Goal: Task Accomplishment & Management: Use online tool/utility

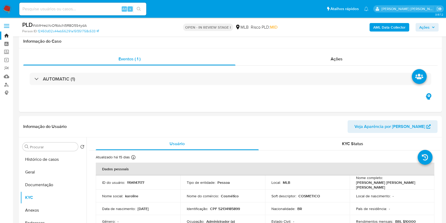
select select "10"
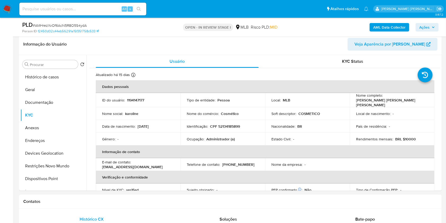
click at [44, 94] on button "Geral" at bounding box center [53, 89] width 66 height 13
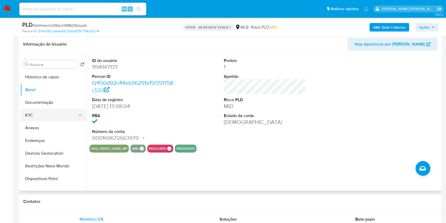
click at [45, 114] on button "KYC" at bounding box center [51, 115] width 62 height 13
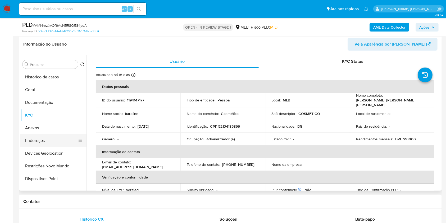
click at [56, 140] on button "Endereços" at bounding box center [51, 140] width 62 height 13
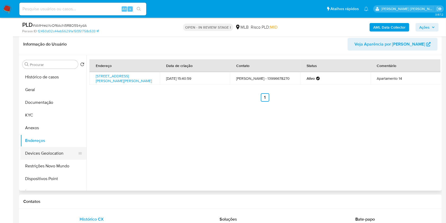
click at [53, 153] on button "Devices Geolocation" at bounding box center [51, 153] width 62 height 13
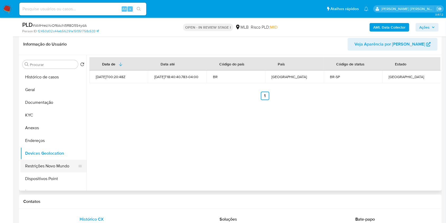
click at [65, 167] on button "Restrições Novo Mundo" at bounding box center [51, 165] width 62 height 13
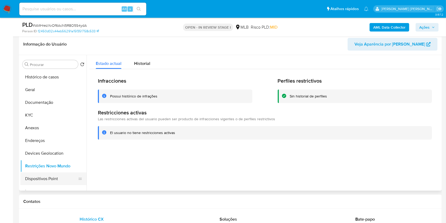
click at [51, 176] on button "Dispositivos Point" at bounding box center [51, 178] width 62 height 13
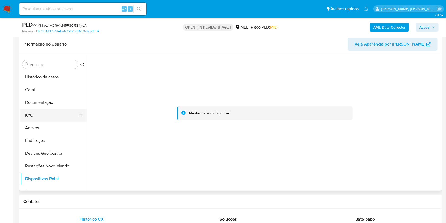
click at [53, 113] on button "KYC" at bounding box center [51, 115] width 62 height 13
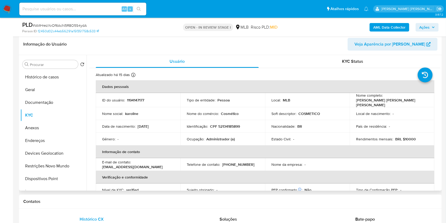
click at [228, 121] on td "Identificação : CPF 52134185899" at bounding box center [222, 126] width 85 height 13
click at [231, 125] on p "CPF 52134185899" at bounding box center [225, 126] width 30 height 5
copy p "52134185899"
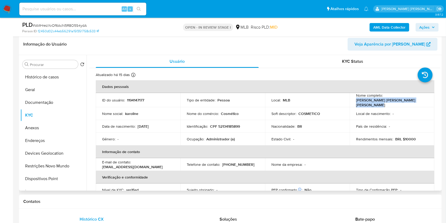
drag, startPoint x: 426, startPoint y: 100, endPoint x: 353, endPoint y: 101, distance: 72.4
click at [353, 101] on td "Nome completo : Ana Karoline Nascimento Ribeiro da Silva" at bounding box center [392, 100] width 85 height 14
copy p "Ana Karoline Nascimento Ribeiro da Silva"
click at [163, 172] on th "Verificação e conformidade" at bounding box center [265, 177] width 338 height 13
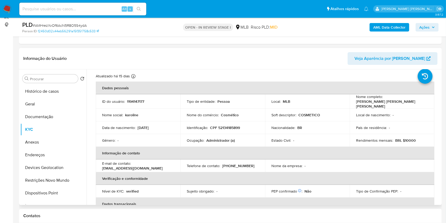
scroll to position [14, 0]
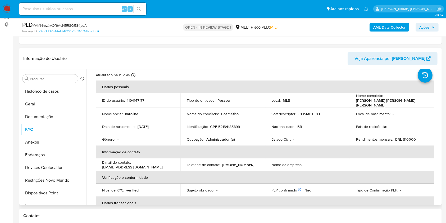
drag, startPoint x: 425, startPoint y: 98, endPoint x: 351, endPoint y: 100, distance: 74.1
click at [351, 100] on td "Nome completo : Ana Karoline Nascimento Ribeiro da Silva" at bounding box center [392, 100] width 85 height 14
drag, startPoint x: 351, startPoint y: 101, endPoint x: 424, endPoint y: 101, distance: 72.4
click at [424, 101] on td "Nome completo : Ana Karoline Nascimento Ribeiro da Silva" at bounding box center [392, 100] width 85 height 14
copy p "Ana Karoline Nascimento Ribeiro da Silva"
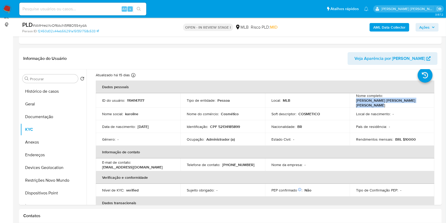
click at [422, 27] on span "Ações" at bounding box center [424, 27] width 10 height 8
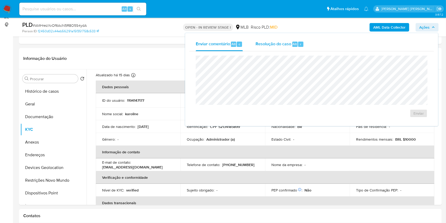
click at [268, 44] on span "Resolução do caso" at bounding box center [273, 44] width 36 height 6
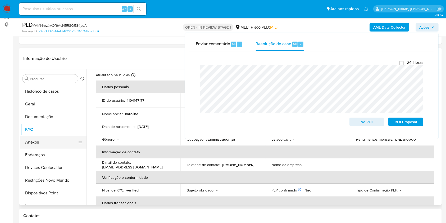
click at [59, 142] on button "Anexos" at bounding box center [51, 142] width 62 height 13
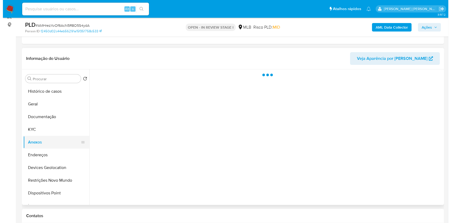
scroll to position [0, 0]
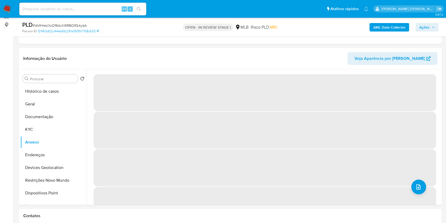
click at [69, 25] on span "# AMHrezXvOf6AcN5R8O5S4ydA" at bounding box center [60, 25] width 54 height 5
copy span "AMHrezXvOf6AcN5R8O5S4ydA"
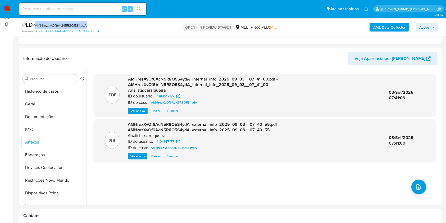
click at [425, 29] on span "Ações" at bounding box center [424, 27] width 10 height 8
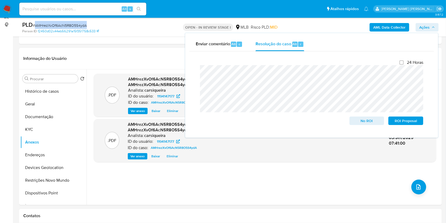
click at [425, 29] on span "Ações" at bounding box center [424, 27] width 10 height 8
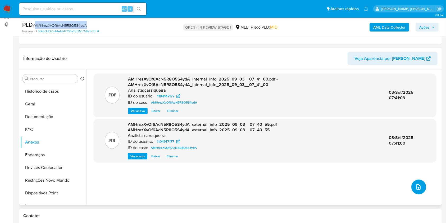
click at [418, 185] on icon "upload-file" at bounding box center [418, 186] width 6 height 6
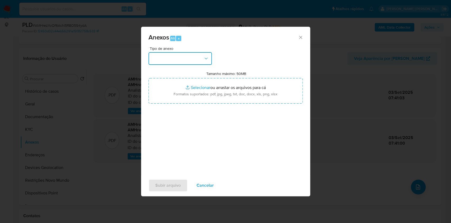
click at [176, 58] on button "button" at bounding box center [180, 58] width 63 height 13
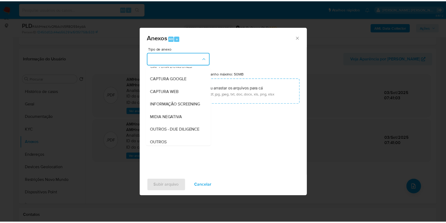
scroll to position [81, 0]
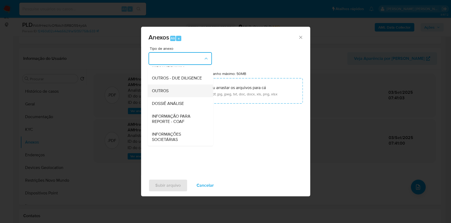
click at [171, 88] on div "OUTROS" at bounding box center [179, 90] width 54 height 13
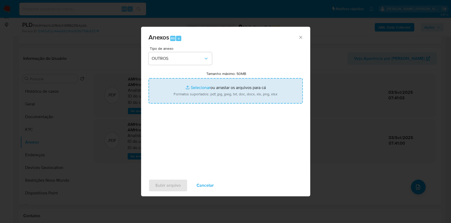
click at [201, 86] on input "Tamanho máximo: 50MB Selecionar arquivos" at bounding box center [226, 90] width 154 height 25
type input "C:\fakepath\Mulan 1194147177_2025_09_02_15_25_09.xlsx"
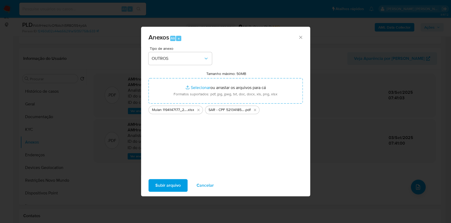
click at [167, 184] on span "Subir arquivo" at bounding box center [167, 185] width 25 height 12
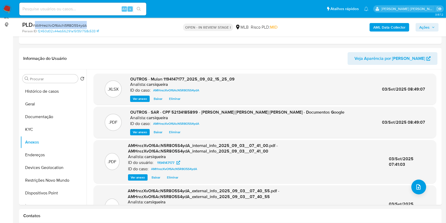
click at [429, 25] on span "Ações" at bounding box center [424, 27] width 10 height 8
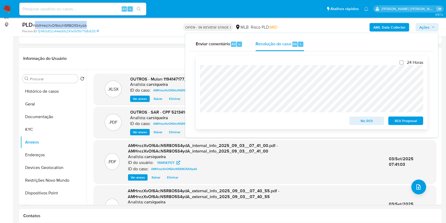
click at [403, 122] on span "ROI Proposal" at bounding box center [405, 120] width 27 height 7
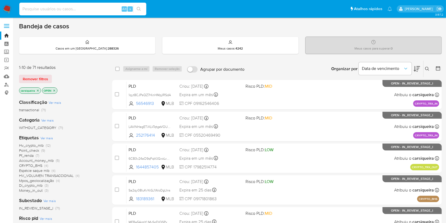
click at [97, 8] on input at bounding box center [82, 9] width 127 height 7
paste input "1808613007"
type input "1808613007"
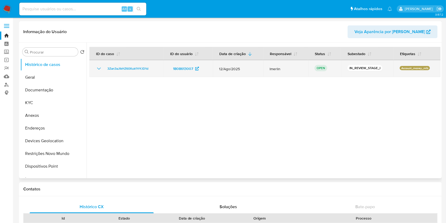
select select "10"
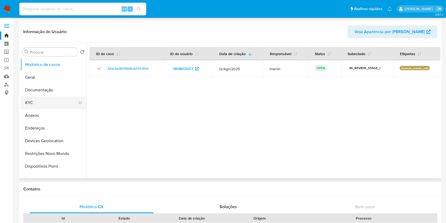
click at [42, 102] on button "KYC" at bounding box center [51, 102] width 62 height 13
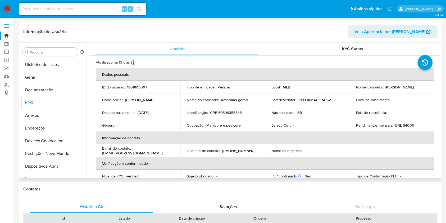
click at [180, 149] on td "Telefone de contato : (13) 996040585" at bounding box center [222, 150] width 85 height 13
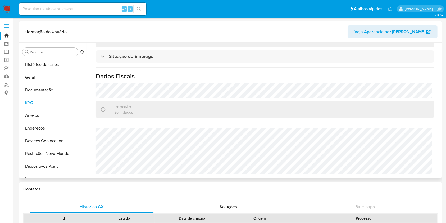
scroll to position [230, 0]
click at [68, 11] on input at bounding box center [82, 9] width 127 height 7
paste input "798837393"
type input "798837393"
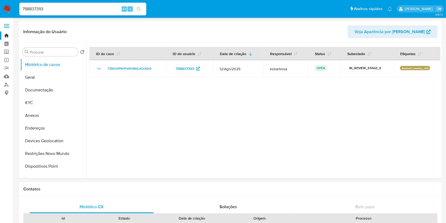
select select "10"
click at [43, 100] on button "KYC" at bounding box center [51, 102] width 62 height 13
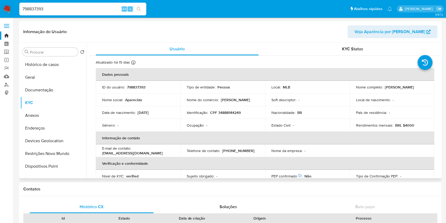
click at [231, 111] on p "CPF 34888144249" at bounding box center [225, 112] width 31 height 5
copy p "34888144249"
click at [165, 166] on th "Verificação e conformidade" at bounding box center [265, 163] width 338 height 13
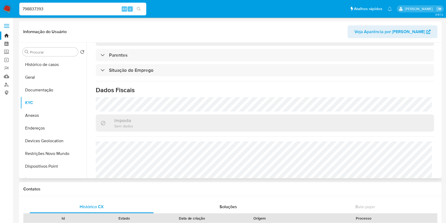
scroll to position [225, 0]
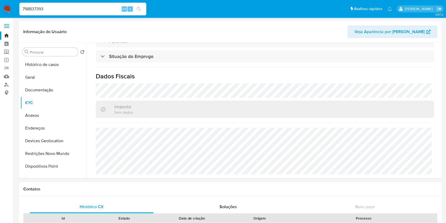
click at [105, 7] on input "798837393" at bounding box center [82, 9] width 127 height 7
paste input "2408803211"
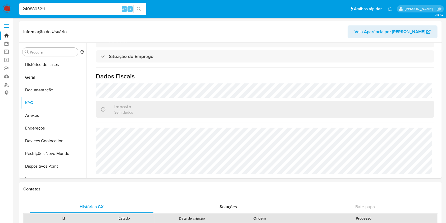
type input "2408803211"
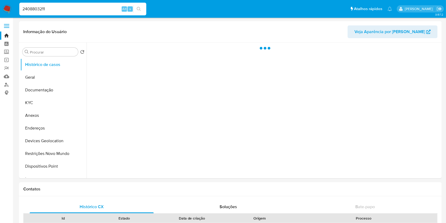
select select "10"
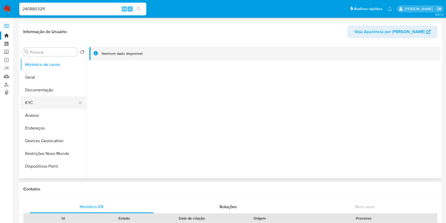
click at [55, 104] on button "KYC" at bounding box center [51, 102] width 62 height 13
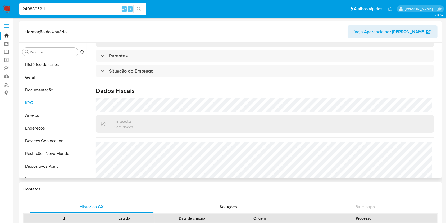
scroll to position [217, 0]
click at [51, 59] on button "Histórico de casos" at bounding box center [51, 64] width 62 height 13
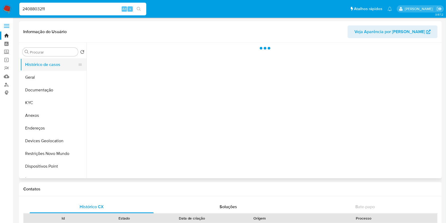
scroll to position [0, 0]
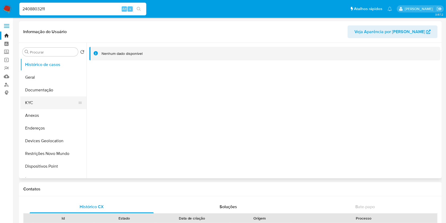
click at [40, 96] on button "KYC" at bounding box center [51, 102] width 62 height 13
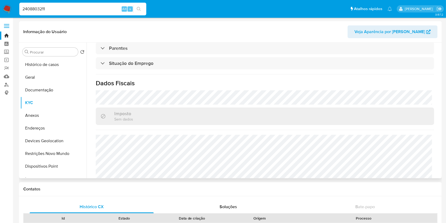
scroll to position [225, 0]
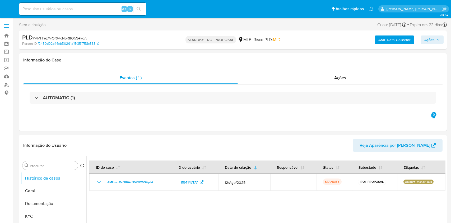
select select "10"
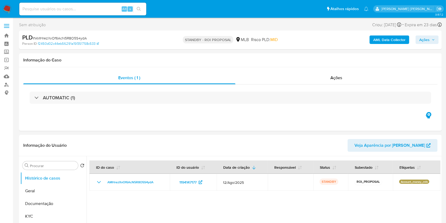
click at [9, 4] on img at bounding box center [7, 8] width 9 height 9
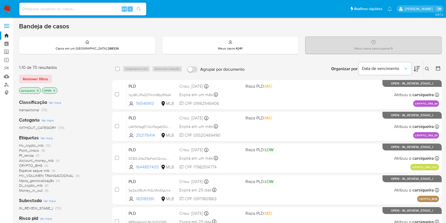
click at [6, 12] on img at bounding box center [7, 8] width 9 height 9
click at [176, 18] on main "3.157.2" at bounding box center [223, 208] width 446 height 417
click at [78, 10] on input at bounding box center [82, 9] width 127 height 7
paste input "RzHPLZUQQMAqjO7aqJ1Tj9FF"
type input "RzHPLZUQQMAqjO7aqJ1Tj9FF"
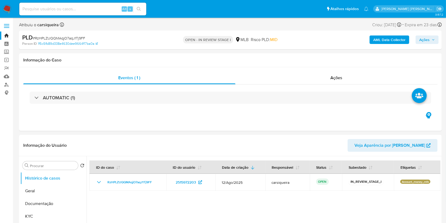
select select "10"
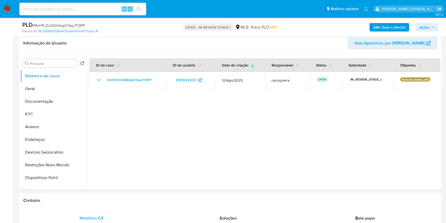
scroll to position [85, 0]
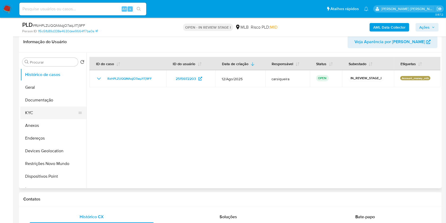
click at [46, 113] on button "KYC" at bounding box center [51, 112] width 62 height 13
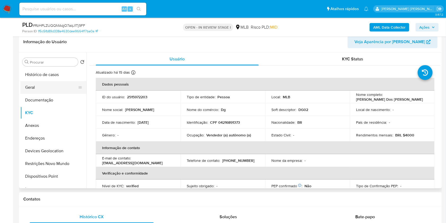
click at [49, 83] on button "Geral" at bounding box center [51, 87] width 62 height 13
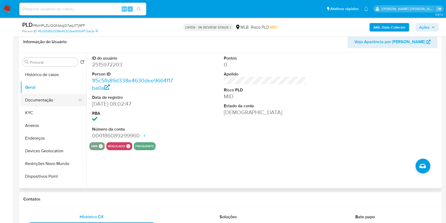
click at [60, 100] on button "Documentação" at bounding box center [51, 100] width 62 height 13
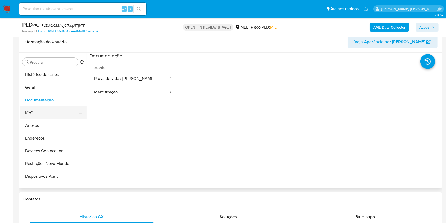
click at [53, 114] on button "KYC" at bounding box center [51, 112] width 62 height 13
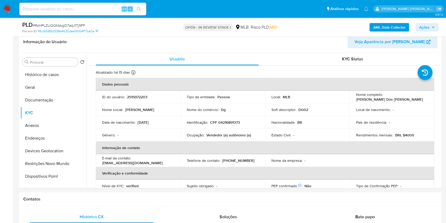
click at [378, 31] on b "AML Data Collector" at bounding box center [389, 27] width 32 height 8
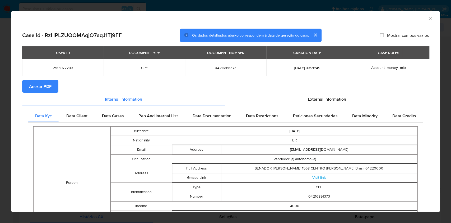
click at [44, 86] on span "Anexar PDF" at bounding box center [40, 86] width 22 height 12
click at [0, 131] on div "AML Data Collector Case Id - RzHPLZUQQMAqjO7aqJ1Tj9FF Os dados detalhados abaix…" at bounding box center [225, 111] width 451 height 223
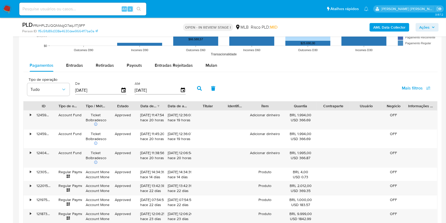
scroll to position [569, 0]
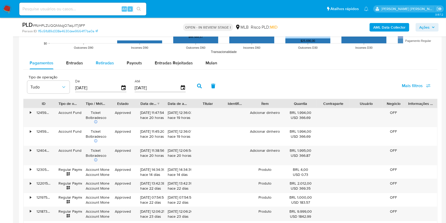
click at [107, 60] on span "Retiradas" at bounding box center [105, 63] width 18 height 6
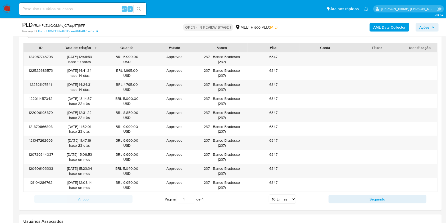
scroll to position [627, 0]
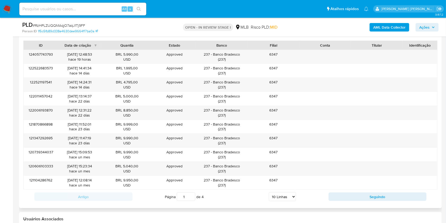
click at [286, 196] on select "5 Linhas 10 Linhas 20 Linhas 25 Linhas 50 Linhas 100 Linhas" at bounding box center [282, 196] width 27 height 9
select select "50"
click at [269, 192] on select "5 Linhas 10 Linhas 20 Linhas 25 Linhas 50 Linhas 100 Linhas" at bounding box center [282, 196] width 27 height 9
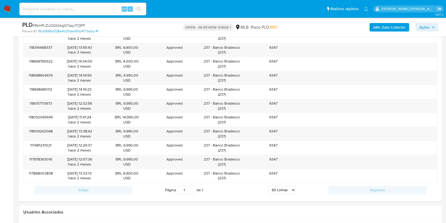
scroll to position [1034, 0]
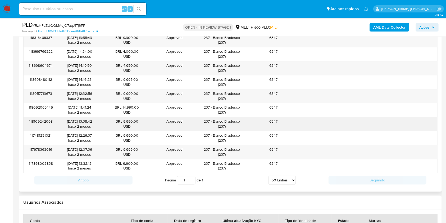
drag, startPoint x: 201, startPoint y: 121, endPoint x: 249, endPoint y: 118, distance: 48.0
click at [249, 118] on div "118109242068 10/07/2025 13:38:42 hace 2 meses BRL 9.990,00 USD Approved Approve…" at bounding box center [230, 124] width 413 height 14
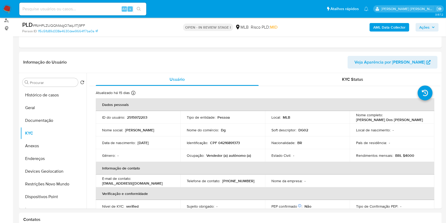
scroll to position [48, 0]
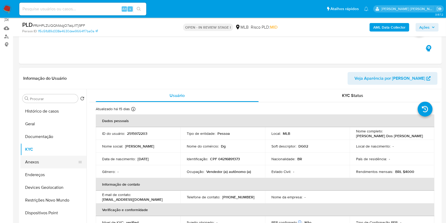
click at [58, 161] on button "Anexos" at bounding box center [51, 161] width 62 height 13
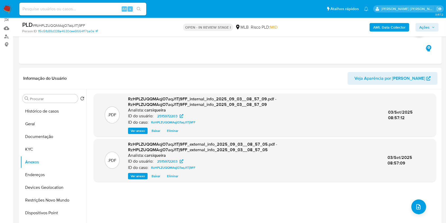
drag, startPoint x: 48, startPoint y: 124, endPoint x: 451, endPoint y: 73, distance: 405.8
click at [49, 123] on button "Geral" at bounding box center [53, 123] width 66 height 13
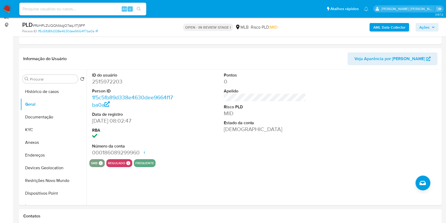
scroll to position [79, 0]
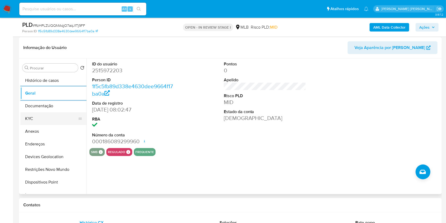
click at [34, 117] on button "KYC" at bounding box center [51, 118] width 62 height 13
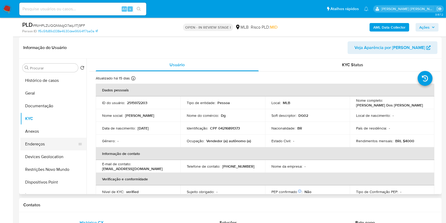
drag, startPoint x: 47, startPoint y: 143, endPoint x: 45, endPoint y: 139, distance: 3.7
click at [45, 140] on button "Endereços" at bounding box center [51, 143] width 62 height 13
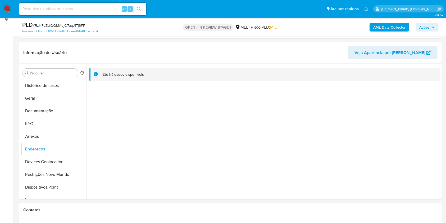
scroll to position [77, 0]
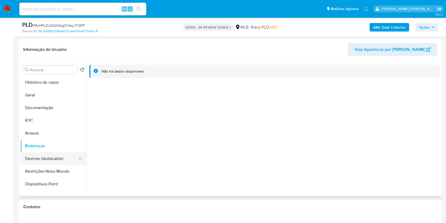
click at [59, 160] on button "Devices Geolocation" at bounding box center [51, 158] width 62 height 13
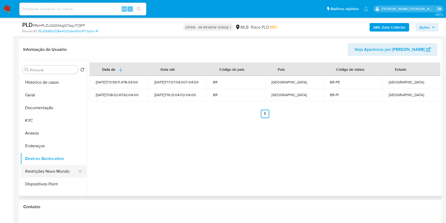
click at [43, 171] on button "Restrições Novo Mundo" at bounding box center [51, 171] width 62 height 13
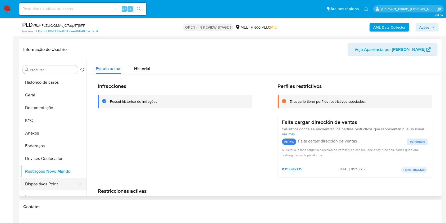
click at [58, 181] on button "Dispositivos Point" at bounding box center [51, 183] width 62 height 13
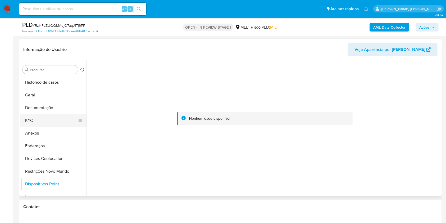
click at [38, 119] on button "KYC" at bounding box center [51, 120] width 62 height 13
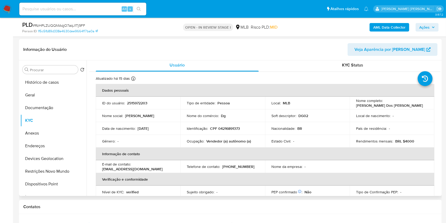
scroll to position [0, 0]
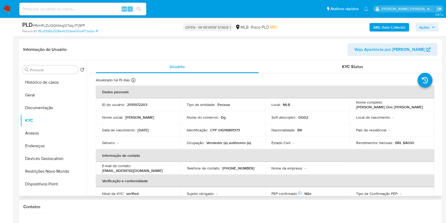
drag, startPoint x: 404, startPoint y: 106, endPoint x: 349, endPoint y: 56, distance: 74.9
click at [356, 108] on div "Nome completo : Maria da Conceicao Dos Santos Nunes" at bounding box center [392, 105] width 72 height 10
click at [237, 130] on p "CPF 04216891373" at bounding box center [225, 129] width 30 height 5
copy p "04216891373"
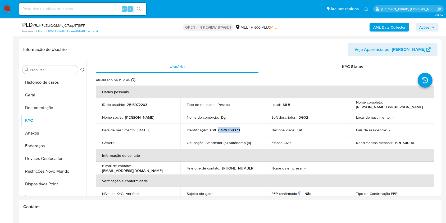
click at [425, 27] on span "Ações" at bounding box center [424, 27] width 10 height 8
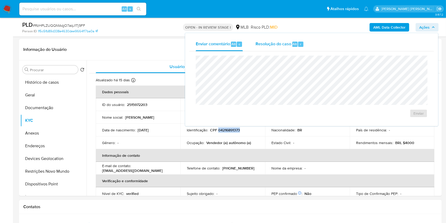
click at [282, 43] on span "Resolução do caso" at bounding box center [273, 44] width 36 height 6
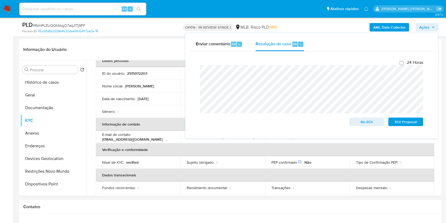
scroll to position [70, 0]
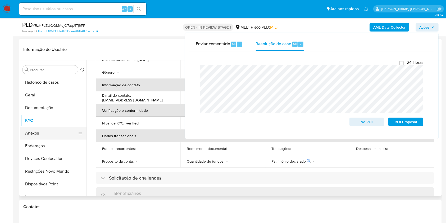
click at [41, 135] on button "Anexos" at bounding box center [51, 133] width 62 height 13
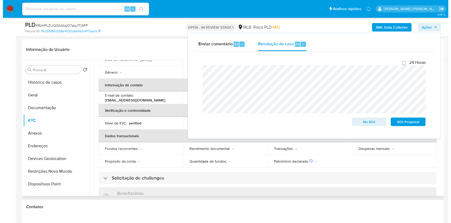
scroll to position [0, 0]
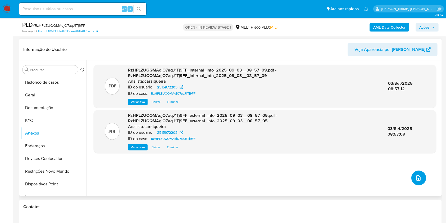
click at [415, 181] on button "upload-file" at bounding box center [418, 177] width 15 height 15
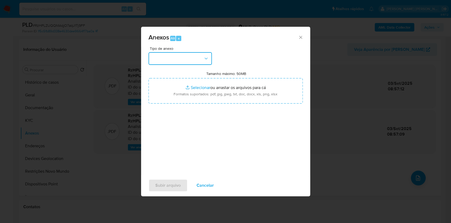
click at [186, 63] on button "button" at bounding box center [180, 58] width 63 height 13
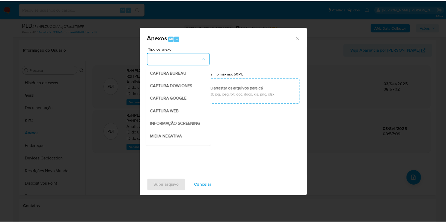
scroll to position [81, 0]
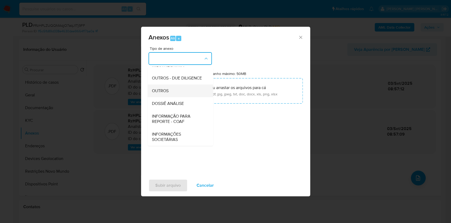
click at [167, 89] on span "OUTROS" at bounding box center [160, 90] width 17 height 5
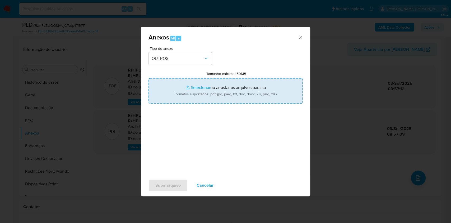
click at [192, 86] on input "Tamanho máximo: 50MB Selecionar arquivos" at bounding box center [226, 90] width 154 height 25
type input "C:\fakepath\Mulan 2515972203_2025_09_02_15_25_46.xlsx"
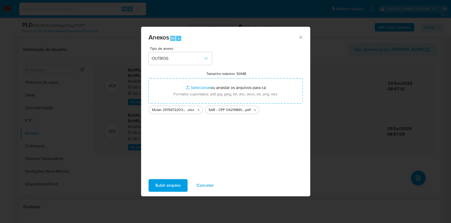
click at [167, 184] on span "Subir arquivo" at bounding box center [167, 185] width 25 height 12
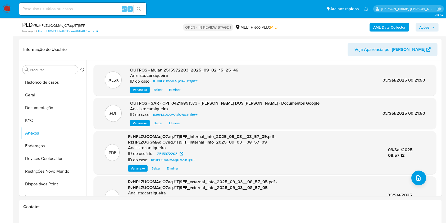
click at [419, 26] on span "Ações" at bounding box center [424, 27] width 10 height 8
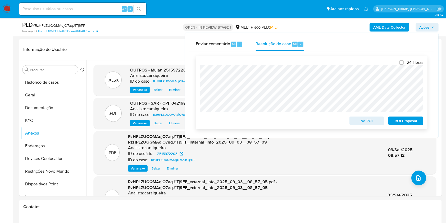
click at [398, 121] on span "ROI Proposal" at bounding box center [405, 120] width 27 height 7
click at [80, 23] on span "# RzHPLZUQQMAqjO7aqJ1Tj9FF" at bounding box center [59, 25] width 52 height 5
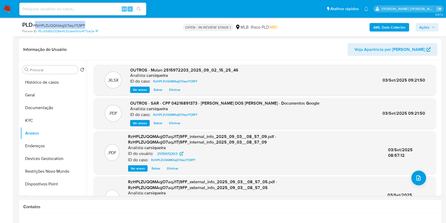
click at [80, 23] on span "# RzHPLZUQQMAqjO7aqJ1Tj9FF" at bounding box center [59, 25] width 52 height 5
copy span "RzHPLZUQQMAqjO7aqJ1Tj9FF"
click at [434, 28] on icon "button" at bounding box center [432, 27] width 3 height 3
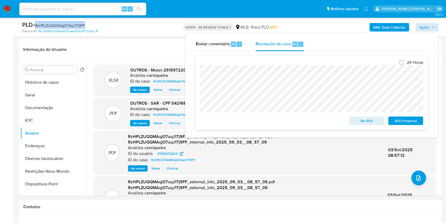
click at [405, 118] on span "ROI Proposal" at bounding box center [405, 120] width 27 height 7
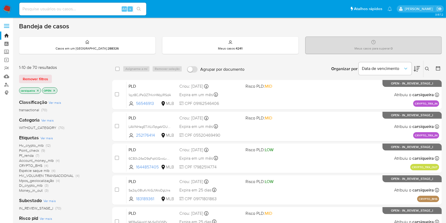
click at [84, 6] on input at bounding box center [82, 9] width 127 height 7
paste input "2525778643"
type input "2525778643"
click at [139, 4] on div "2525778643 Alt s" at bounding box center [82, 9] width 127 height 13
click at [139, 8] on icon "search-icon" at bounding box center [139, 9] width 4 height 4
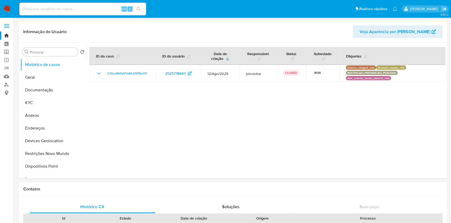
select select "10"
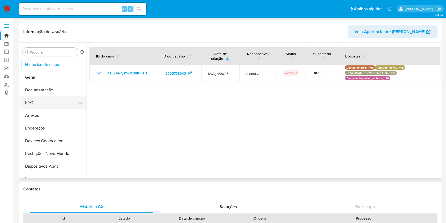
click at [48, 105] on button "KYC" at bounding box center [51, 102] width 62 height 13
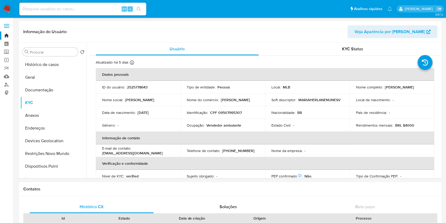
drag, startPoint x: 43, startPoint y: 64, endPoint x: 234, endPoint y: 2, distance: 201.1
click at [49, 57] on div "Procurar Retornar ao pedido padrão Histórico de casos Geral Documentação KYC An…" at bounding box center [53, 110] width 66 height 135
click at [53, 63] on button "Histórico de casos" at bounding box center [51, 64] width 62 height 13
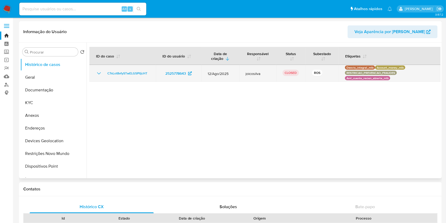
click at [96, 74] on icon "Mostrar/Ocultar" at bounding box center [99, 73] width 6 height 6
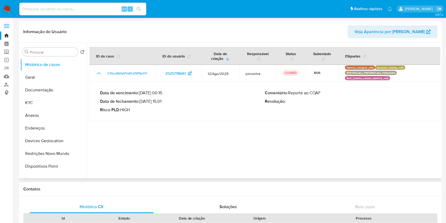
drag, startPoint x: 142, startPoint y: 100, endPoint x: 163, endPoint y: 102, distance: 21.2
click at [163, 102] on p "Data de fechamento : [DATE] 15:01" at bounding box center [182, 101] width 165 height 5
click at [95, 10] on input at bounding box center [82, 9] width 127 height 7
paste input "2500307571"
type input "2500307571"
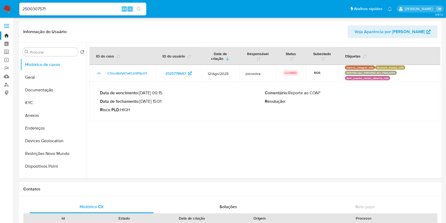
click at [137, 8] on icon "search-icon" at bounding box center [139, 9] width 4 height 4
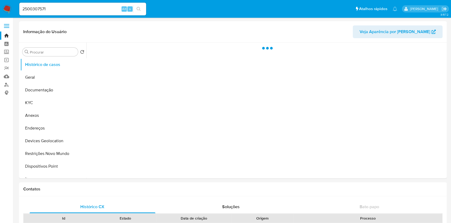
select select "10"
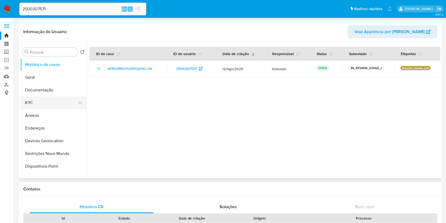
click at [41, 103] on button "KYC" at bounding box center [51, 102] width 62 height 13
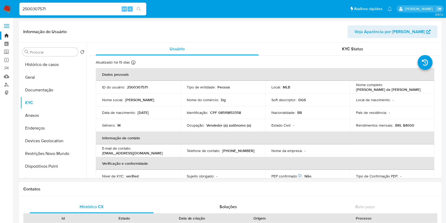
drag, startPoint x: 14, startPoint y: 9, endPoint x: 21, endPoint y: 8, distance: 6.4
click at [12, 9] on nav "Pausado Ver notificaciones 2500307571 Alt s Atalhos rápidos Presiona las siguie…" at bounding box center [223, 9] width 446 height 18
paste input "487355913"
type input "2487355913"
click at [140, 9] on icon "search-icon" at bounding box center [139, 9] width 4 height 4
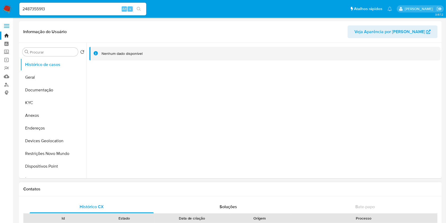
select select "10"
click at [36, 105] on button "KYC" at bounding box center [51, 102] width 62 height 13
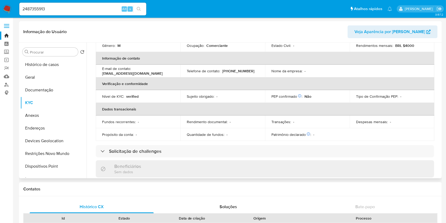
scroll to position [225, 0]
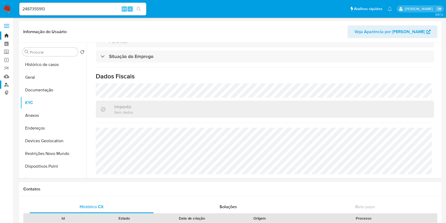
click at [6, 85] on link "Localizador de pessoas" at bounding box center [31, 84] width 63 height 8
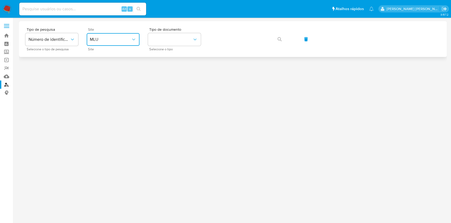
click at [122, 44] on button "MLU" at bounding box center [113, 39] width 53 height 13
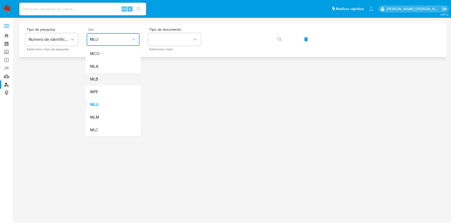
click at [118, 77] on div "MLB" at bounding box center [111, 79] width 43 height 13
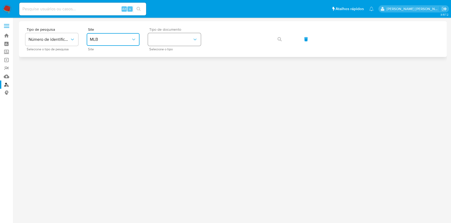
click at [188, 38] on button "identificationType" at bounding box center [174, 39] width 53 height 13
click at [177, 77] on div "CPF CPF" at bounding box center [172, 74] width 43 height 18
click at [276, 39] on button "button" at bounding box center [280, 39] width 18 height 13
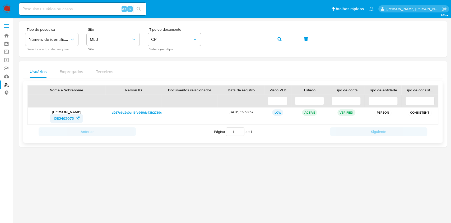
click at [68, 117] on span "1383493075" at bounding box center [63, 118] width 20 height 8
click at [281, 37] on icon "button" at bounding box center [280, 39] width 4 height 4
click at [70, 120] on span "2487355913" at bounding box center [64, 118] width 20 height 8
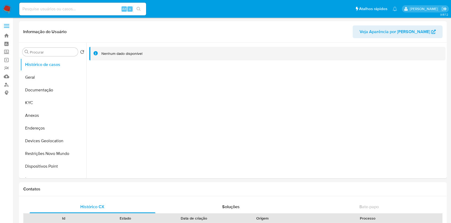
select select "10"
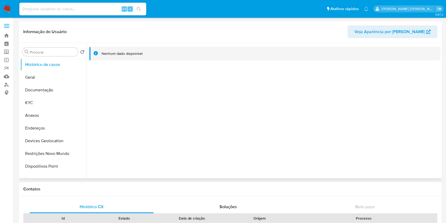
select select "10"
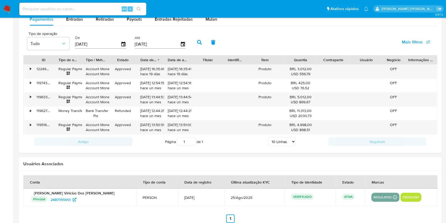
scroll to position [516, 0]
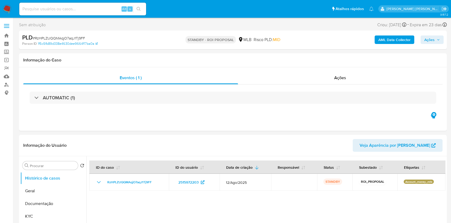
select select "10"
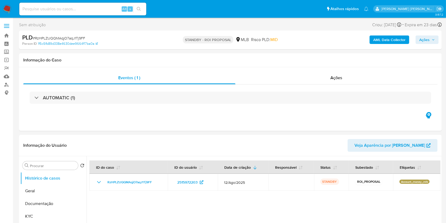
click at [6, 7] on img at bounding box center [7, 8] width 9 height 9
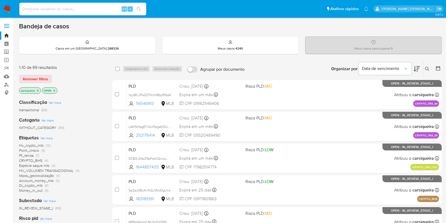
click at [68, 7] on input at bounding box center [82, 9] width 127 height 7
paste input "rGAQsVjvURST0QElfkIbzRGX"
type input "rGAQsVjvURST0QElfkIbzRGX"
click at [138, 7] on icon "search-icon" at bounding box center [139, 9] width 4 height 4
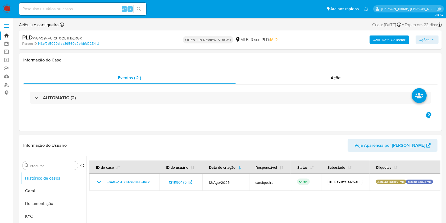
select select "10"
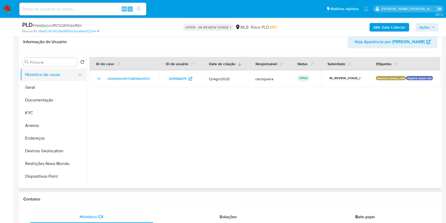
scroll to position [70, 0]
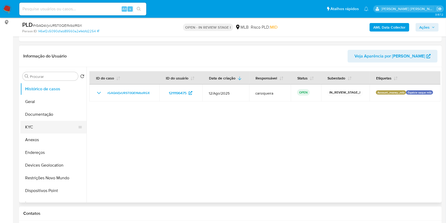
click at [39, 126] on button "KYC" at bounding box center [51, 127] width 62 height 13
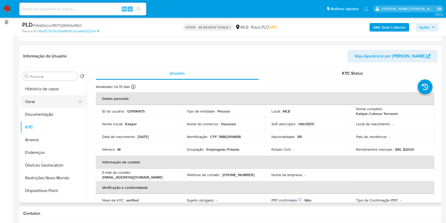
click at [38, 100] on button "Geral" at bounding box center [51, 101] width 62 height 13
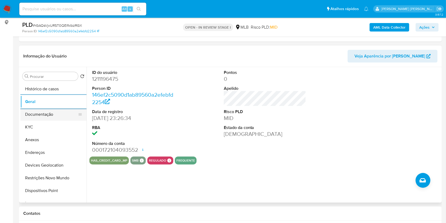
click at [49, 108] on button "Documentação" at bounding box center [51, 114] width 62 height 13
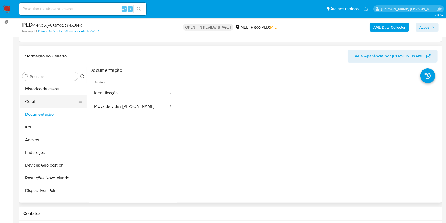
click at [42, 104] on button "Geral" at bounding box center [51, 101] width 62 height 13
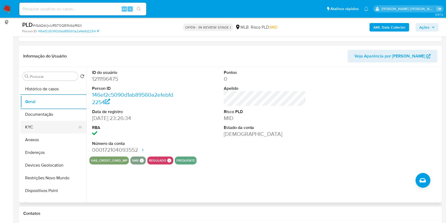
click at [44, 127] on button "KYC" at bounding box center [51, 127] width 62 height 13
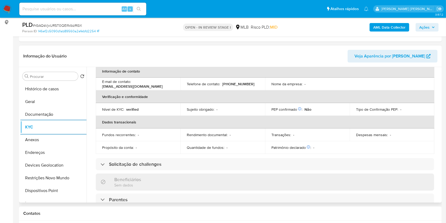
scroll to position [225, 0]
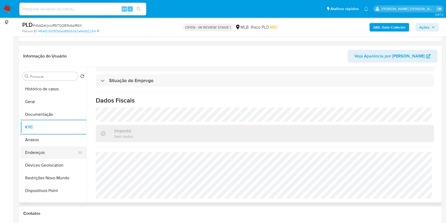
click at [43, 149] on button "Endereços" at bounding box center [51, 152] width 62 height 13
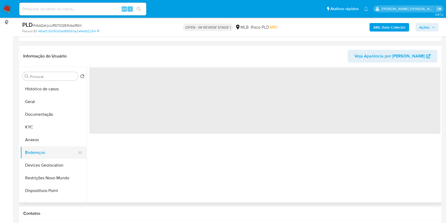
scroll to position [0, 0]
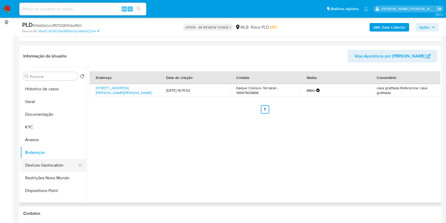
click at [52, 163] on button "Devices Geolocation" at bounding box center [51, 165] width 62 height 13
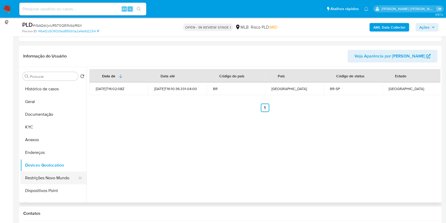
click at [50, 177] on button "Restrições Novo Mundo" at bounding box center [51, 177] width 62 height 13
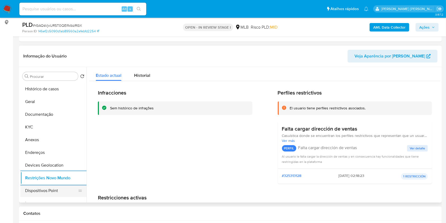
click at [55, 196] on button "Dispositivos Point" at bounding box center [51, 190] width 62 height 13
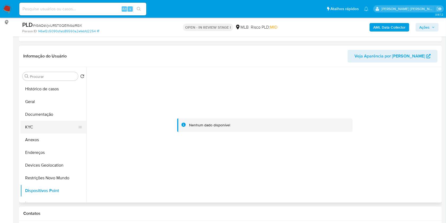
click at [37, 126] on button "KYC" at bounding box center [51, 127] width 62 height 13
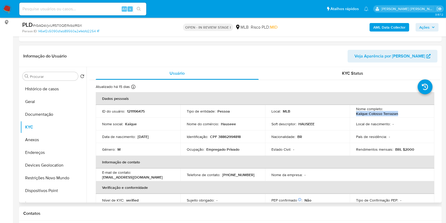
drag, startPoint x: 410, startPoint y: 115, endPoint x: 353, endPoint y: 112, distance: 57.2
click at [353, 112] on td "Nome completo : Kaique Colosso Terrazan" at bounding box center [392, 111] width 85 height 13
copy p "Kaique Colosso Terrazan"
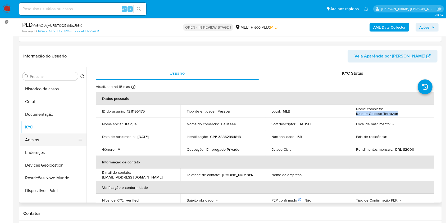
click at [42, 138] on button "Anexos" at bounding box center [51, 139] width 62 height 13
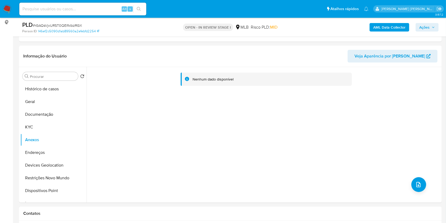
click at [387, 28] on b "AML Data Collector" at bounding box center [389, 27] width 32 height 8
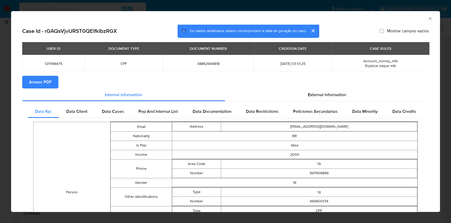
click at [52, 78] on button "Anexar PDF" at bounding box center [40, 82] width 36 height 13
click at [0, 137] on div "AML Data Collector Case Id - rGAQsVjvURST0QElfkIbzRGX Os dados detalhados abaix…" at bounding box center [225, 111] width 451 height 223
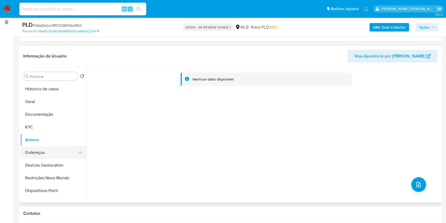
click at [38, 111] on button "Documentação" at bounding box center [53, 114] width 66 height 13
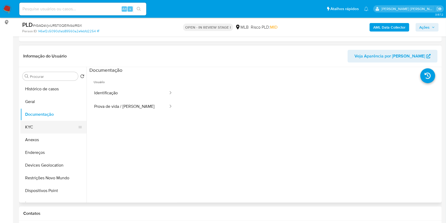
click at [31, 126] on button "KYC" at bounding box center [51, 127] width 62 height 13
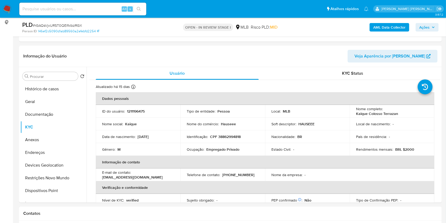
click at [420, 27] on span "Ações" at bounding box center [424, 27] width 10 height 8
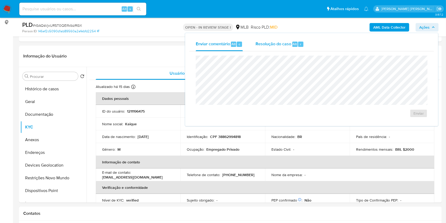
click at [278, 43] on span "Resolução do caso" at bounding box center [273, 44] width 36 height 6
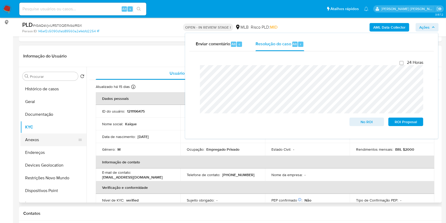
click at [52, 139] on button "Anexos" at bounding box center [51, 139] width 62 height 13
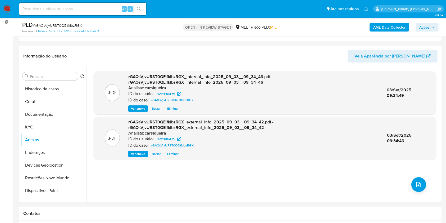
click at [432, 23] on button "Ações" at bounding box center [426, 27] width 23 height 8
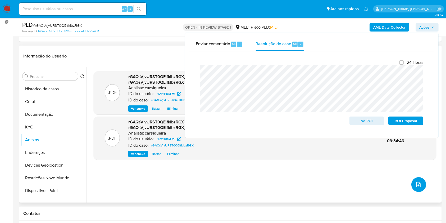
click at [415, 181] on span "upload-file" at bounding box center [418, 184] width 6 height 6
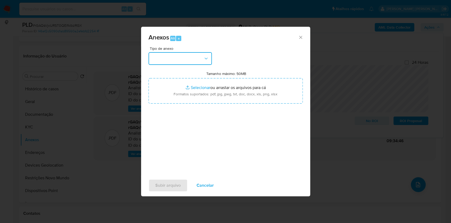
click at [173, 53] on button "button" at bounding box center [180, 58] width 63 height 13
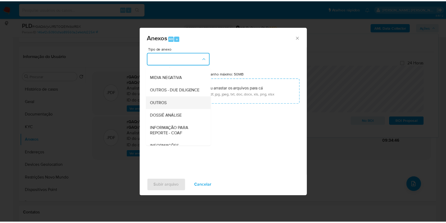
scroll to position [81, 0]
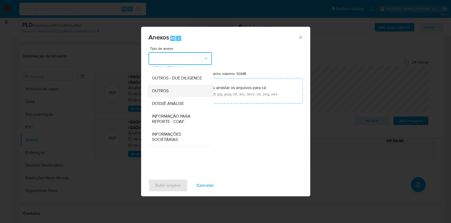
click at [171, 90] on div "OUTROS" at bounding box center [179, 90] width 54 height 13
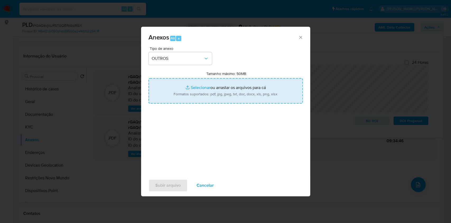
click at [193, 88] on input "Tamanho máximo: 50MB Selecionar arquivos" at bounding box center [226, 90] width 154 height 25
type input "C:\fakepath\Mulan 1211196475_2025_09_02_15_26_12.xlsx"
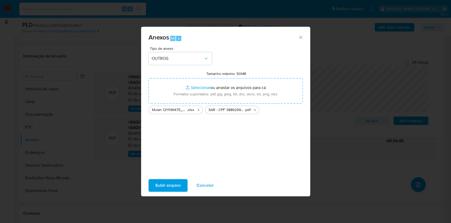
click at [174, 184] on span "Subir arquivo" at bounding box center [167, 185] width 25 height 12
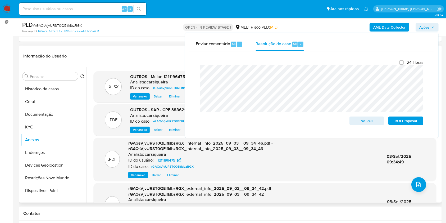
drag, startPoint x: 403, startPoint y: 121, endPoint x: 155, endPoint y: 92, distance: 250.2
click at [403, 121] on span "ROI Proposal" at bounding box center [405, 120] width 27 height 7
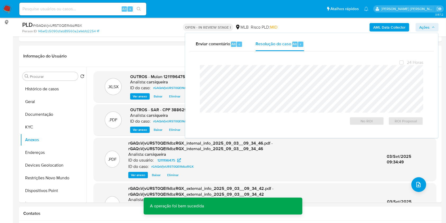
click at [71, 26] on span "# rGAQsVjvURST0QElfkIbzRGX" at bounding box center [57, 25] width 49 height 5
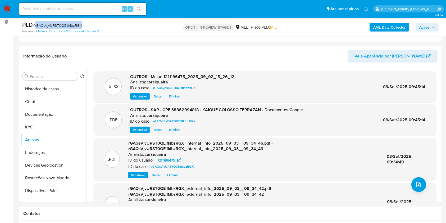
copy span "rGAQsVjvURST0QElfkIbzRGX"
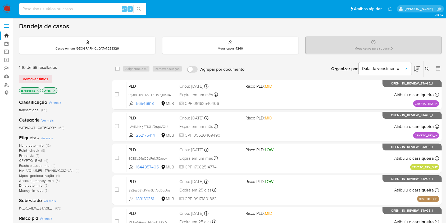
click at [95, 10] on input at bounding box center [82, 9] width 127 height 7
paste input "1066351980"
type input "1066351980"
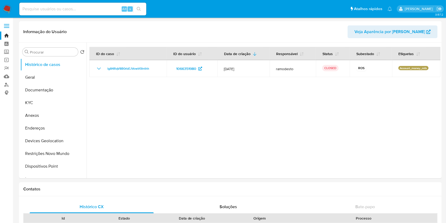
select select "10"
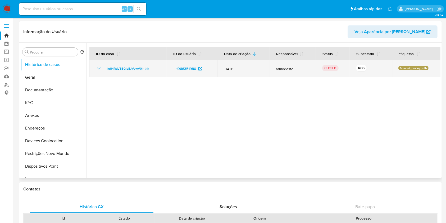
click at [97, 67] on icon "Mostrar/Ocultar" at bounding box center [99, 68] width 6 height 6
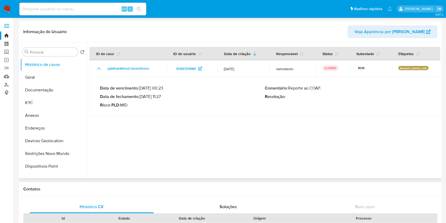
drag, startPoint x: 141, startPoint y: 96, endPoint x: 162, endPoint y: 98, distance: 20.4
click at [162, 98] on p "Data de fechamento : 11/07/2025 11:27" at bounding box center [182, 96] width 165 height 5
click at [37, 99] on button "KYC" at bounding box center [51, 102] width 62 height 13
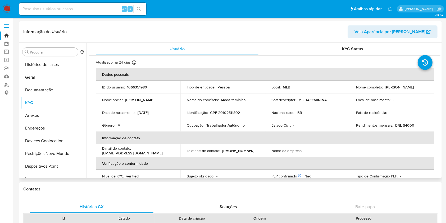
click at [232, 110] on p "CPF 20102511802" at bounding box center [225, 112] width 30 height 5
click at [231, 110] on p "CPF 20102511802" at bounding box center [225, 112] width 30 height 5
copy p "20102511802"
click at [72, 7] on input at bounding box center [82, 9] width 127 height 7
paste input "2048271985"
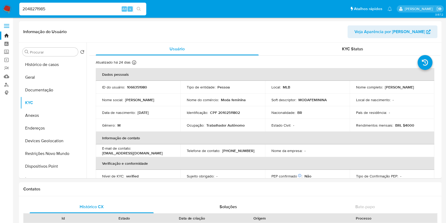
type input "2048271985"
click at [137, 5] on button "search-icon" at bounding box center [138, 8] width 11 height 7
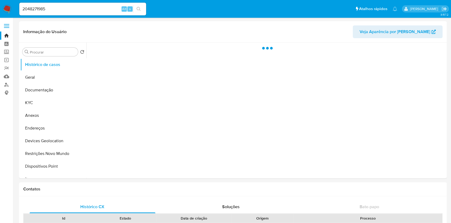
select select "10"
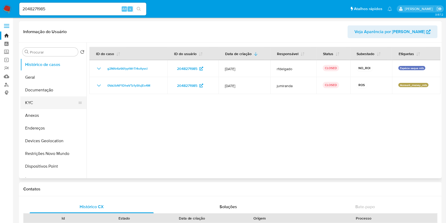
click at [31, 100] on button "KYC" at bounding box center [51, 102] width 62 height 13
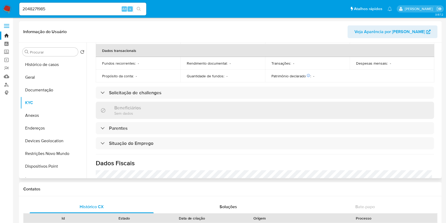
scroll to position [225, 0]
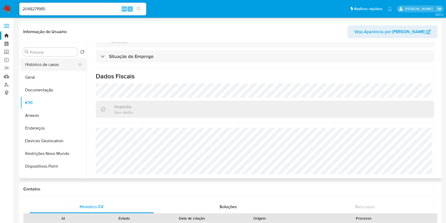
click at [49, 64] on button "Histórico de casos" at bounding box center [51, 64] width 62 height 13
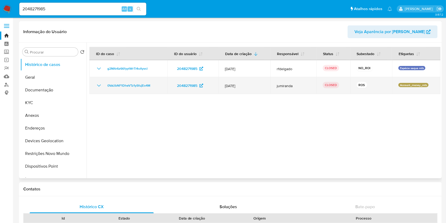
click at [99, 86] on icon "Mostrar/Ocultar" at bounding box center [99, 85] width 4 height 2
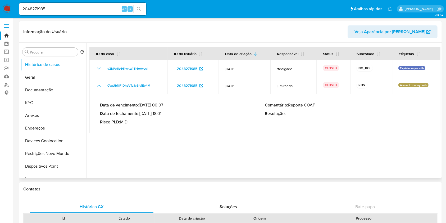
drag, startPoint x: 141, startPoint y: 114, endPoint x: 162, endPoint y: 114, distance: 21.2
click at [162, 114] on p "Data de fechamento : 15/07/2025 18:01" at bounding box center [182, 113] width 165 height 5
drag, startPoint x: 76, startPoint y: 7, endPoint x: 0, endPoint y: 6, distance: 75.6
click at [0, 6] on nav "Pausado Ver notificaciones 2048271985 Alt s Atalhos rápidos Presiona las siguie…" at bounding box center [223, 9] width 446 height 18
paste input "36509648"
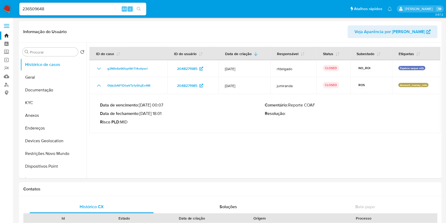
click at [137, 6] on button "search-icon" at bounding box center [138, 8] width 11 height 7
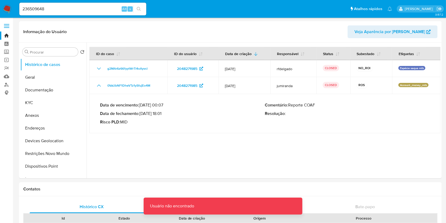
click at [73, 1] on nav "Pausado Ver notificaciones 236509648 Alt s Atalhos rápidos Presiona las siguien…" at bounding box center [223, 9] width 446 height 18
drag, startPoint x: 77, startPoint y: 7, endPoint x: 97, endPoint y: 6, distance: 19.9
click at [78, 8] on input "236509648" at bounding box center [82, 9] width 127 height 7
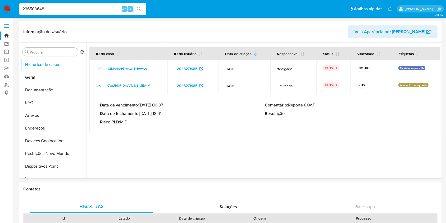
type input "236509648"
click at [136, 7] on button "search-icon" at bounding box center [138, 8] width 11 height 7
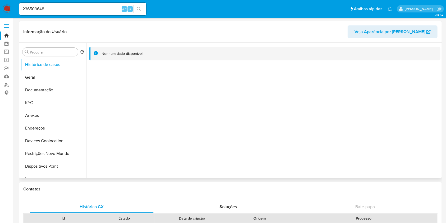
select select "10"
click at [43, 104] on button "KYC" at bounding box center [51, 102] width 62 height 13
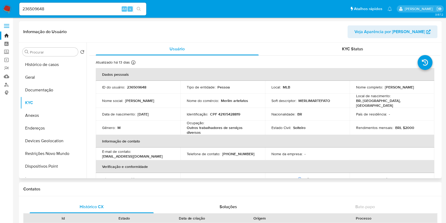
click at [223, 112] on p "CPF 42105428819" at bounding box center [225, 114] width 30 height 5
copy p "42105428819"
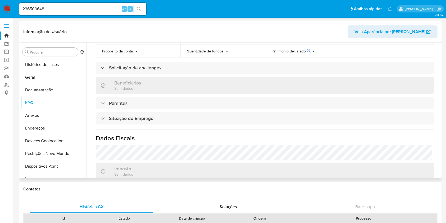
scroll to position [226, 0]
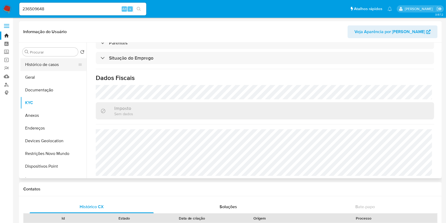
click at [44, 65] on button "Histórico de casos" at bounding box center [51, 64] width 62 height 13
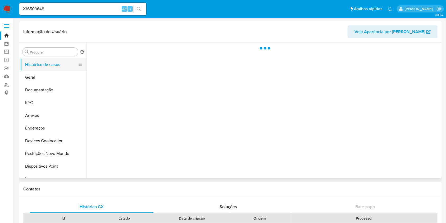
scroll to position [0, 0]
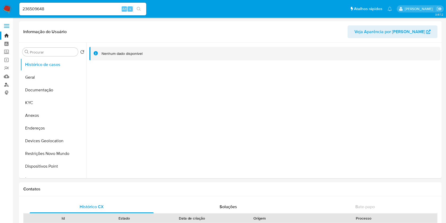
click at [5, 85] on link "Localizador de pessoas" at bounding box center [31, 84] width 63 height 8
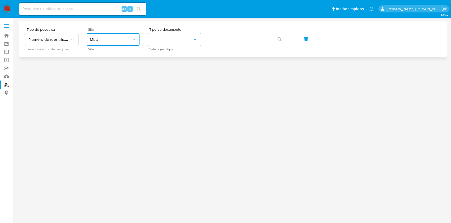
click at [118, 42] on span "MLU" at bounding box center [110, 39] width 41 height 5
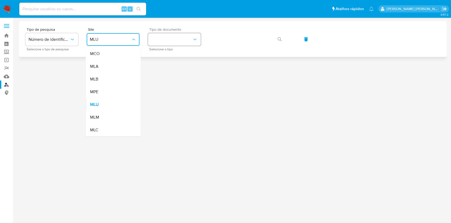
drag, startPoint x: 116, startPoint y: 80, endPoint x: 170, endPoint y: 38, distance: 68.3
click at [118, 80] on div "MLB" at bounding box center [111, 79] width 43 height 13
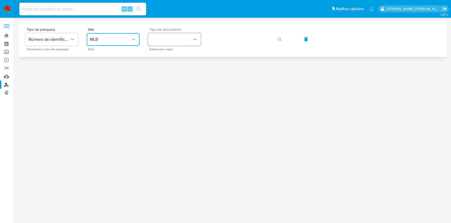
click at [172, 35] on button "identificationType" at bounding box center [174, 39] width 53 height 13
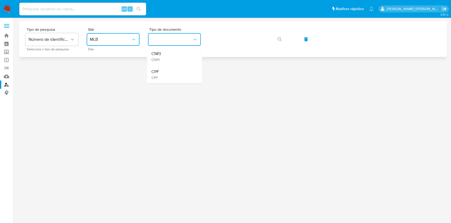
click at [175, 52] on div "CNPJ CNPJ" at bounding box center [172, 56] width 43 height 18
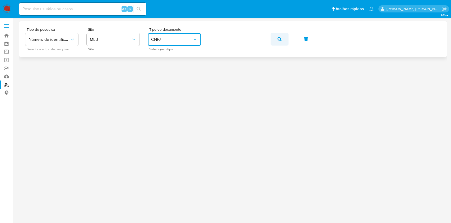
click at [275, 40] on button "button" at bounding box center [280, 39] width 18 height 13
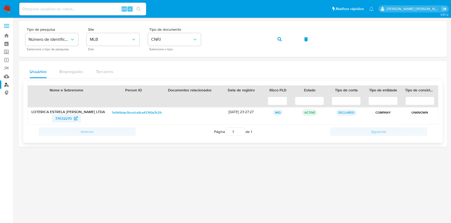
click at [59, 119] on span "77032270" at bounding box center [63, 118] width 17 height 8
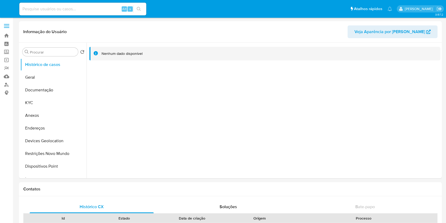
select select "10"
click at [50, 107] on button "KYC" at bounding box center [51, 102] width 62 height 13
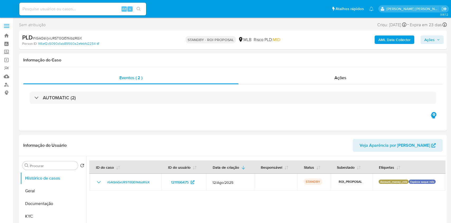
select select "10"
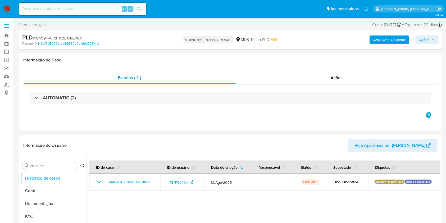
click at [7, 11] on img at bounding box center [7, 8] width 9 height 9
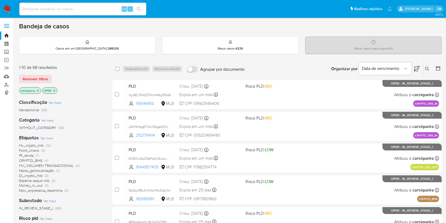
click at [77, 4] on div "Alt s" at bounding box center [82, 9] width 127 height 13
click at [82, 7] on input at bounding box center [82, 9] width 127 height 7
paste input "yTP94QJgQnhnP76nsSRc0XPG"
type input "yTP94QJgQnhnP76nsSRc0XPG"
click at [139, 7] on icon "search-icon" at bounding box center [139, 9] width 4 height 4
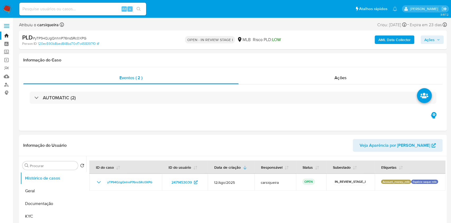
select select "10"
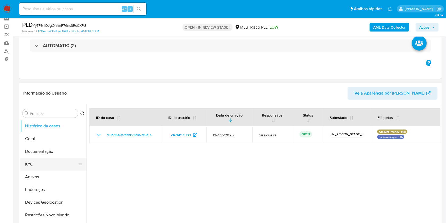
scroll to position [70, 0]
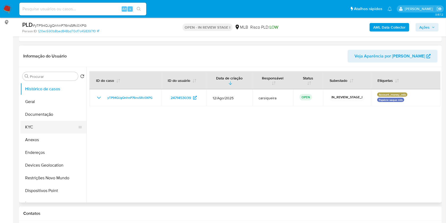
click at [37, 128] on button "KYC" at bounding box center [51, 127] width 62 height 13
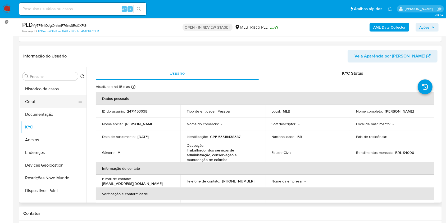
click at [53, 102] on button "Geral" at bounding box center [51, 101] width 62 height 13
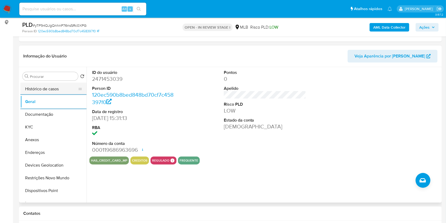
click at [61, 86] on button "Histórico de casos" at bounding box center [51, 88] width 62 height 13
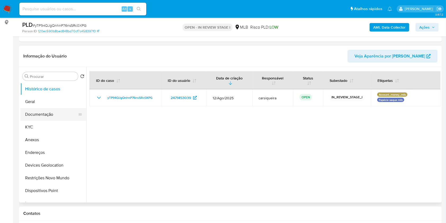
click at [29, 111] on button "Documentação" at bounding box center [51, 114] width 62 height 13
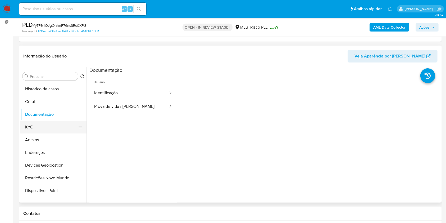
click at [40, 124] on button "KYC" at bounding box center [51, 127] width 62 height 13
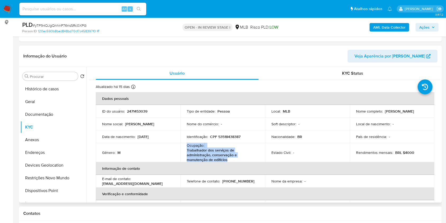
drag, startPoint x: 227, startPoint y: 159, endPoint x: 184, endPoint y: 147, distance: 44.8
click at [184, 147] on td "Ocupação : Trabalhador dos serviços de administração, conservação e manutenção …" at bounding box center [222, 152] width 85 height 19
copy div "Ocupação : Trabalhador dos serviços de administração, conservação e manutenção …"
click at [54, 111] on button "Documentação" at bounding box center [51, 114] width 62 height 13
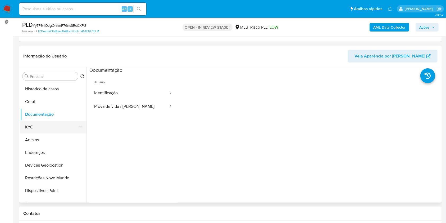
click at [46, 124] on button "KYC" at bounding box center [51, 127] width 62 height 13
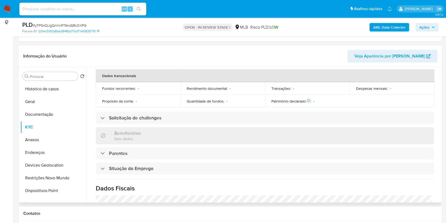
scroll to position [20, 0]
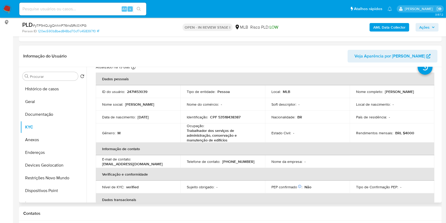
click at [224, 118] on p "CPF 53518438387" at bounding box center [225, 116] width 30 height 5
copy p "53518438387"
drag, startPoint x: 425, startPoint y: 94, endPoint x: 383, endPoint y: 90, distance: 42.5
click at [383, 90] on td "Nome completo : Pedro Gomes Ferreira" at bounding box center [392, 91] width 85 height 13
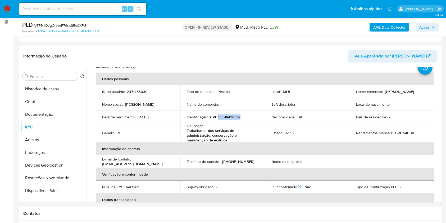
copy p "Pedro Gomes Ferreira"
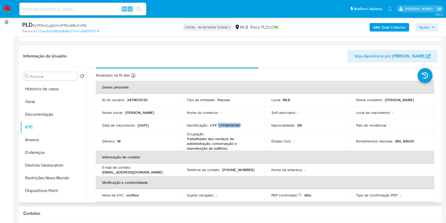
scroll to position [35, 0]
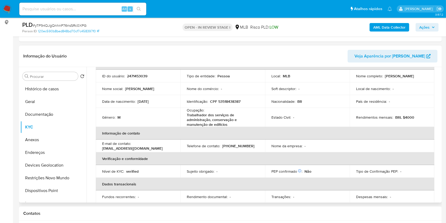
click at [228, 101] on p "CPF 53518438387" at bounding box center [225, 101] width 30 height 5
copy p "53518438387"
click at [44, 137] on button "Anexos" at bounding box center [51, 139] width 62 height 13
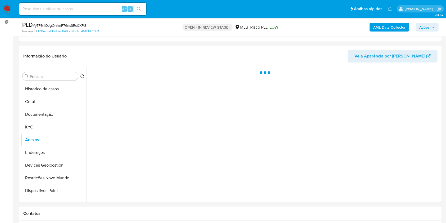
scroll to position [0, 0]
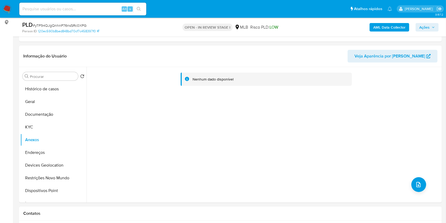
click at [388, 28] on b "AML Data Collector" at bounding box center [389, 27] width 32 height 8
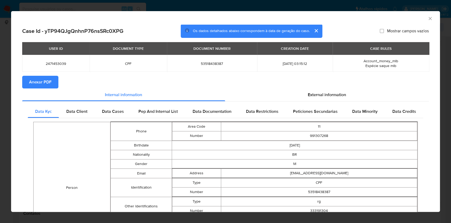
click at [47, 86] on span "Anexar PDF" at bounding box center [40, 82] width 22 height 12
click at [0, 44] on div "AML Data Collector Case Id - yTP94QJgQnhnP76nsSRc0XPG Os dados detalhados abaix…" at bounding box center [225, 111] width 451 height 223
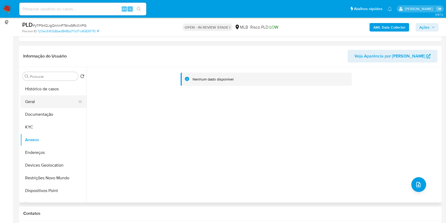
click at [47, 102] on button "Geral" at bounding box center [51, 101] width 62 height 13
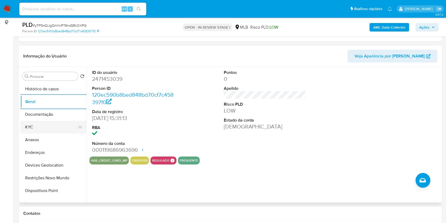
click at [42, 122] on button "KYC" at bounding box center [51, 127] width 62 height 13
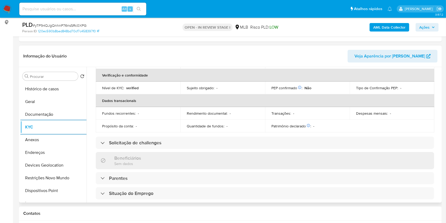
scroll to position [231, 0]
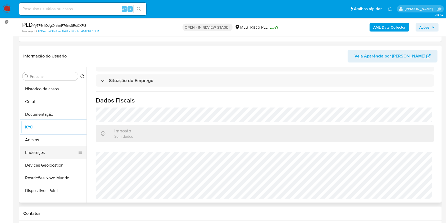
click at [69, 152] on button "Endereços" at bounding box center [51, 152] width 62 height 13
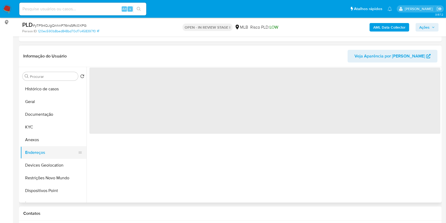
scroll to position [0, 0]
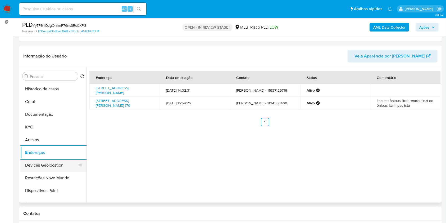
click at [61, 165] on button "Devices Geolocation" at bounding box center [51, 165] width 62 height 13
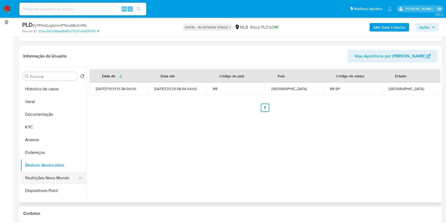
click at [59, 177] on button "Restrições Novo Mundo" at bounding box center [51, 177] width 62 height 13
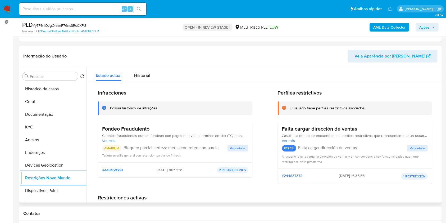
click at [237, 146] on span "Ver detalle" at bounding box center [237, 147] width 15 height 5
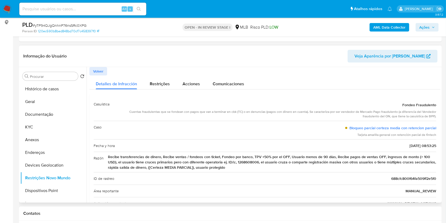
drag, startPoint x: 131, startPoint y: 113, endPoint x: 433, endPoint y: 117, distance: 301.9
click at [433, 117] on div "Cuentas fraudulentas que se fondean con pagos que van a terminar en cbk (TC) o …" at bounding box center [275, 113] width 322 height 9
click at [209, 168] on span "Recibe transferencias de dinero, Recibe ventas / fondeos con ticket, Fondeo por…" at bounding box center [272, 162] width 328 height 16
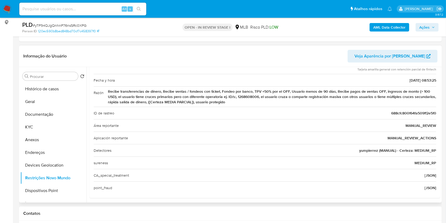
scroll to position [67, 0]
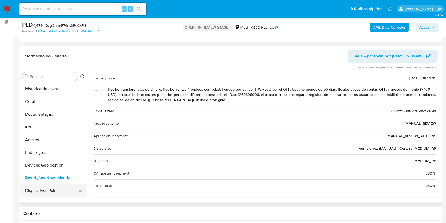
click at [51, 187] on button "Dispositivos Point" at bounding box center [51, 190] width 62 height 13
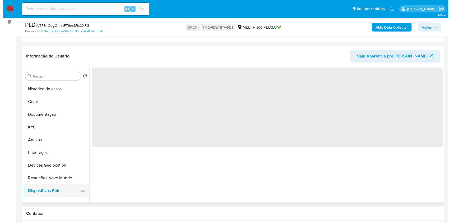
scroll to position [0, 0]
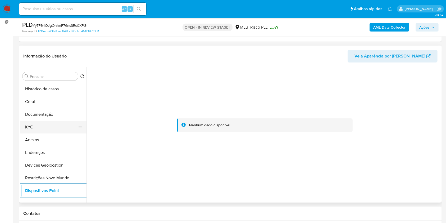
click at [25, 127] on button "KYC" at bounding box center [51, 127] width 62 height 13
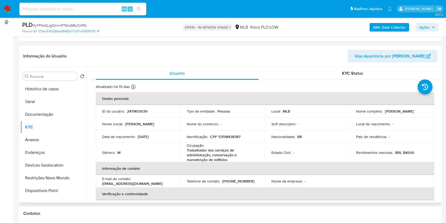
click at [231, 137] on p "CPF 53518438387" at bounding box center [225, 136] width 30 height 5
copy p "53518438387"
drag, startPoint x: 423, startPoint y: 24, endPoint x: 357, endPoint y: 30, distance: 66.2
click at [420, 24] on span "Ações" at bounding box center [424, 27] width 10 height 8
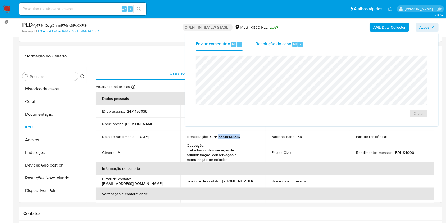
click at [277, 43] on span "Resolução do caso" at bounding box center [273, 44] width 36 height 6
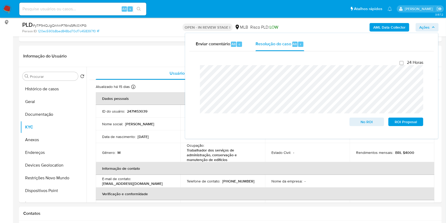
drag, startPoint x: 55, startPoint y: 139, endPoint x: 190, endPoint y: 202, distance: 149.1
click at [55, 139] on button "Anexos" at bounding box center [53, 139] width 66 height 13
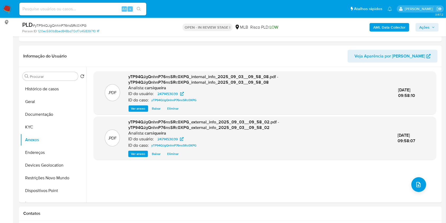
click at [427, 25] on span "Ações" at bounding box center [424, 27] width 10 height 8
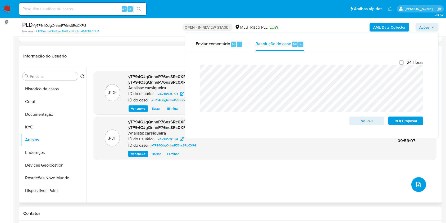
click at [417, 183] on icon "upload-file" at bounding box center [418, 184] width 6 height 6
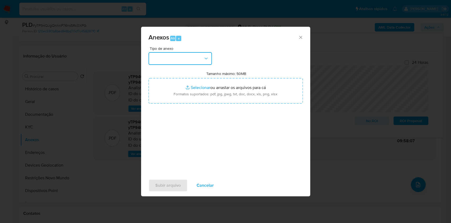
click at [176, 61] on button "button" at bounding box center [180, 58] width 63 height 13
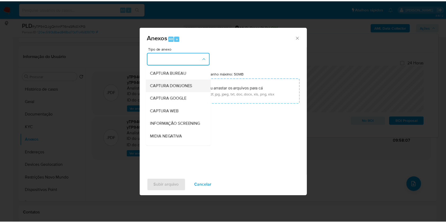
scroll to position [81, 0]
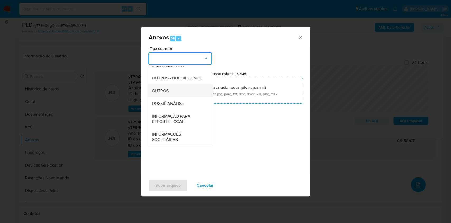
click at [178, 92] on div "OUTROS" at bounding box center [179, 90] width 54 height 13
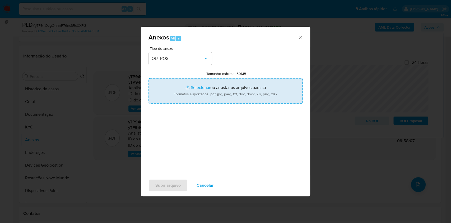
click at [191, 89] on input "Tamanho máximo: 50MB Selecionar arquivos" at bounding box center [226, 90] width 154 height 25
type input "C:\fakepath\Mulan 2471453039_2025_09_02_15_26_24.xlsx"
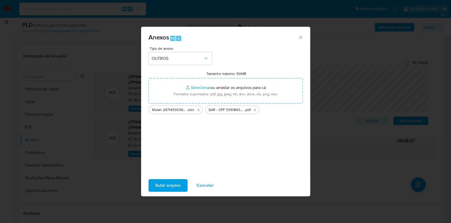
click at [156, 184] on span "Subir arquivo" at bounding box center [167, 185] width 25 height 12
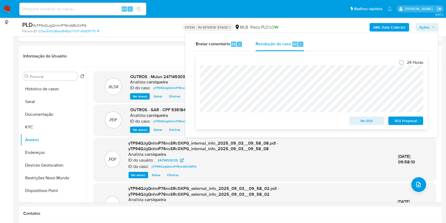
click at [417, 121] on span "ROI Proposal" at bounding box center [405, 120] width 27 height 7
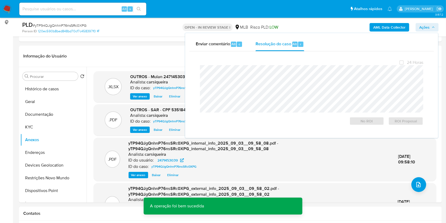
click at [55, 24] on span "# yTP94QJgQnhnP76nsSRc0XPG" at bounding box center [60, 25] width 54 height 5
click at [55, 25] on span "# yTP94QJgQnhnP76nsSRc0XPG" at bounding box center [60, 25] width 54 height 5
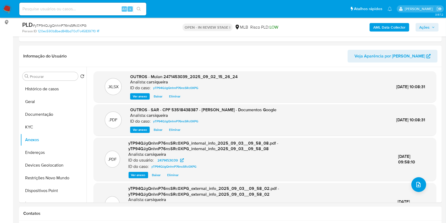
click at [69, 23] on span "# yTP94QJgQnhnP76nsSRc0XPG" at bounding box center [60, 25] width 54 height 5
copy span "yTP94QJgQnhnP76nsSRc0XPG"
click at [428, 26] on span "Ações" at bounding box center [424, 27] width 10 height 8
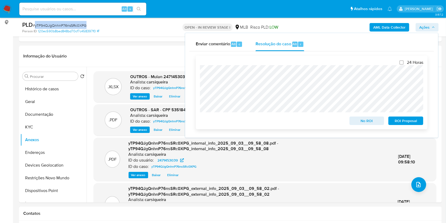
click at [413, 124] on span "ROI Proposal" at bounding box center [405, 120] width 27 height 7
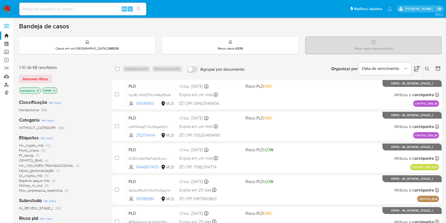
click at [6, 82] on link "Localizador de pessoas" at bounding box center [31, 84] width 63 height 8
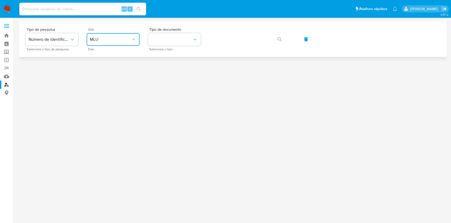
click at [118, 37] on span "MLU" at bounding box center [110, 39] width 41 height 5
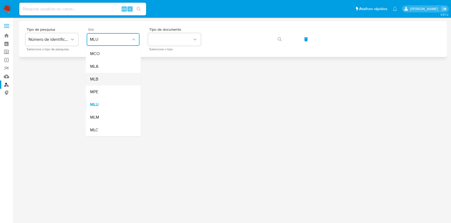
click at [105, 83] on div "MLB" at bounding box center [111, 79] width 43 height 13
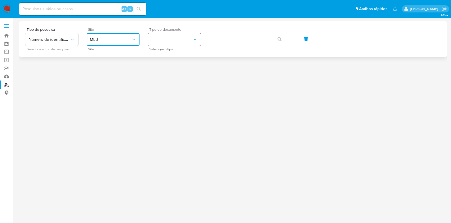
click at [168, 39] on button "identificationType" at bounding box center [174, 39] width 53 height 13
click at [180, 75] on div "CPF CPF" at bounding box center [172, 74] width 43 height 18
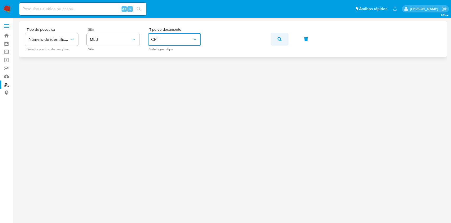
click at [279, 39] on icon "button" at bounding box center [280, 39] width 4 height 4
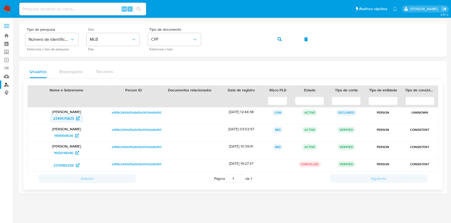
click at [69, 114] on span "2349575835" at bounding box center [63, 118] width 21 height 8
click at [66, 137] on span "1199159434" at bounding box center [63, 135] width 19 height 8
click at [66, 151] on span "1912019046" at bounding box center [63, 152] width 19 height 8
click at [280, 39] on icon "button" at bounding box center [280, 39] width 4 height 4
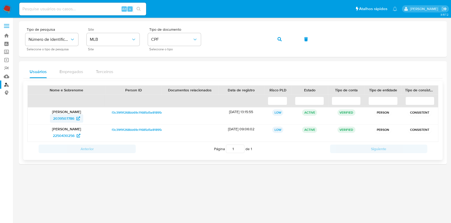
click at [59, 115] on span "2039507786" at bounding box center [63, 118] width 21 height 8
click at [67, 132] on span "2250430256" at bounding box center [64, 135] width 22 height 8
click at [93, 7] on input at bounding box center [82, 9] width 127 height 7
paste input "553788089"
click at [138, 7] on icon "search-icon" at bounding box center [139, 9] width 4 height 4
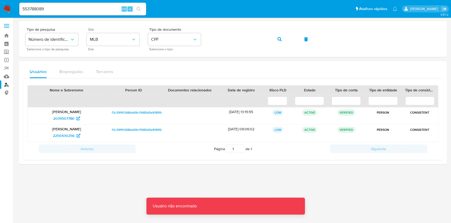
click at [82, 13] on div "553788089 Alt s" at bounding box center [82, 9] width 127 height 13
click at [80, 9] on input "553788089" at bounding box center [82, 9] width 127 height 7
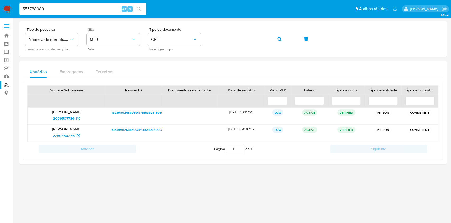
type input "553788089"
click at [140, 6] on button "search-icon" at bounding box center [138, 8] width 11 height 7
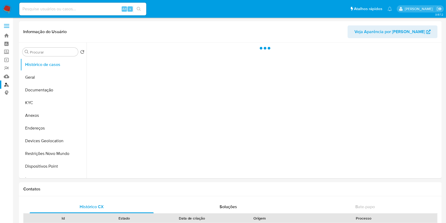
select select "10"
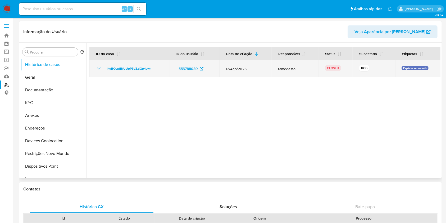
click at [98, 67] on icon "Mostrar/Ocultar" at bounding box center [99, 68] width 6 height 6
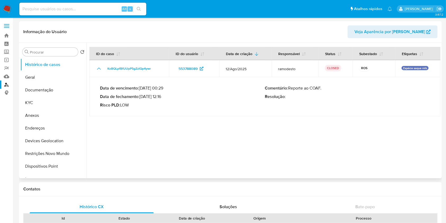
drag, startPoint x: 141, startPoint y: 95, endPoint x: 163, endPoint y: 96, distance: 21.4
click at [163, 96] on p "Data de fechamento : 02/09/2025 12:16" at bounding box center [182, 96] width 165 height 5
click at [53, 100] on button "KYC" at bounding box center [51, 102] width 62 height 13
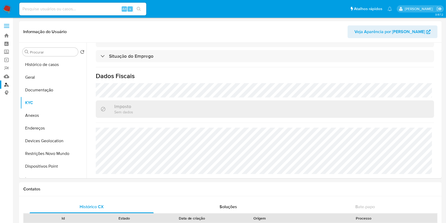
scroll to position [225, 0]
click at [90, 8] on input at bounding box center [82, 9] width 127 height 7
paste input "44930853800"
click at [140, 8] on icon "search-icon" at bounding box center [139, 9] width 4 height 4
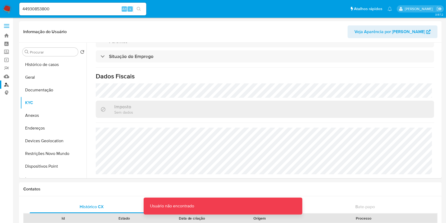
click at [96, 4] on div "44930853800 Alt s" at bounding box center [82, 9] width 127 height 13
click at [96, 12] on div "44930853800 Alt s" at bounding box center [82, 9] width 127 height 13
click at [142, 10] on button "search-icon" at bounding box center [138, 8] width 11 height 7
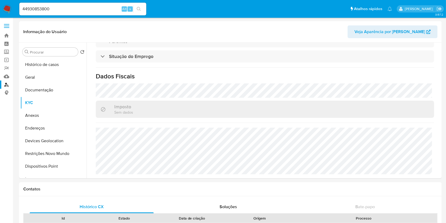
click at [61, 12] on input "44930853800" at bounding box center [82, 9] width 127 height 7
click at [139, 9] on icon "search-icon" at bounding box center [139, 9] width 4 height 4
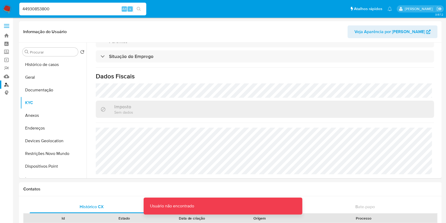
click at [69, 11] on input "44930853800" at bounding box center [82, 9] width 127 height 7
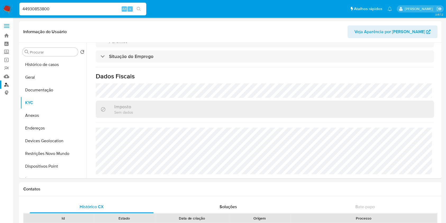
drag, startPoint x: 82, startPoint y: 10, endPoint x: 64, endPoint y: 7, distance: 18.8
click at [3, 8] on nav "Pausado Ver notificaciones 44930853800 Alt s Atalhos rápidos Presiona las sigui…" at bounding box center [223, 9] width 446 height 18
paste input "1360653551"
type input "1360653551"
click at [141, 8] on icon "search-icon" at bounding box center [139, 9] width 4 height 4
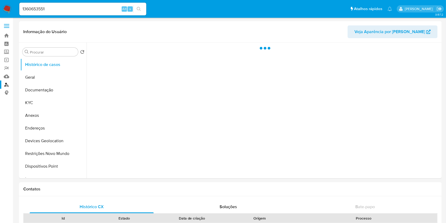
select select "10"
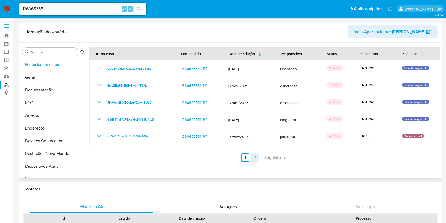
click at [256, 158] on link "2" at bounding box center [254, 157] width 8 height 8
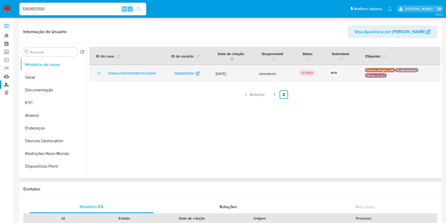
click at [97, 74] on icon "Mostrar/Ocultar" at bounding box center [99, 73] width 6 height 6
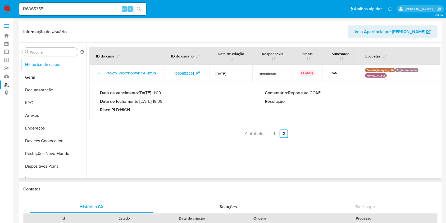
drag, startPoint x: 141, startPoint y: 101, endPoint x: 163, endPoint y: 102, distance: 21.7
click at [163, 102] on p "Data de fechamento : 20/06/2024 19:08" at bounding box center [182, 101] width 165 height 5
click at [270, 133] on link "1" at bounding box center [274, 133] width 8 height 8
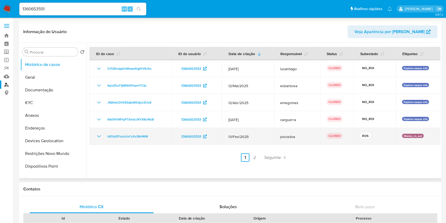
click at [99, 136] on icon "Mostrar/Ocultar" at bounding box center [99, 136] width 6 height 6
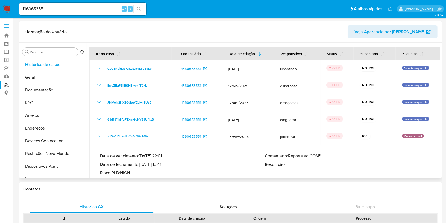
drag, startPoint x: 142, startPoint y: 164, endPoint x: 163, endPoint y: 166, distance: 21.3
click at [163, 166] on p "Data de fechamento : 28/03/2025 13:41" at bounding box center [182, 164] width 165 height 5
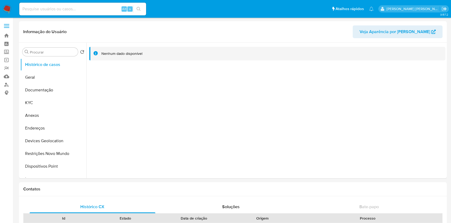
select select "10"
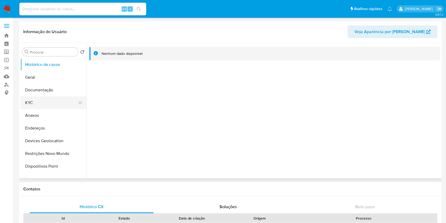
click at [40, 102] on button "KYC" at bounding box center [51, 102] width 62 height 13
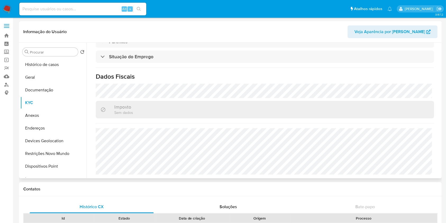
scroll to position [230, 0]
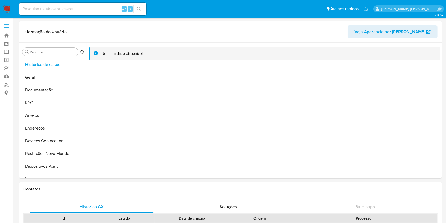
select select "10"
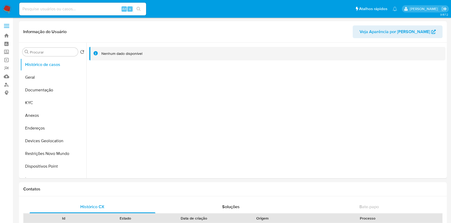
select select "10"
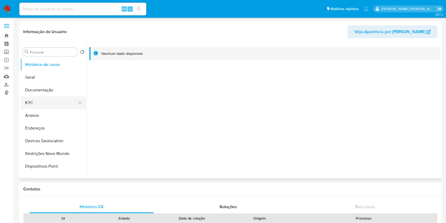
click at [38, 104] on button "KYC" at bounding box center [51, 102] width 62 height 13
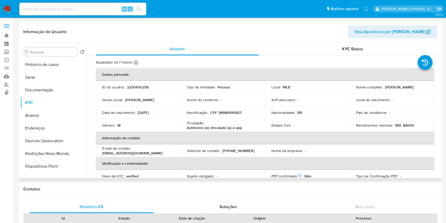
scroll to position [230, 0]
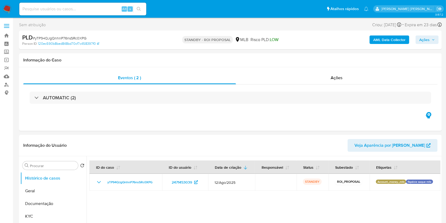
select select "10"
click at [9, 6] on img at bounding box center [7, 8] width 9 height 9
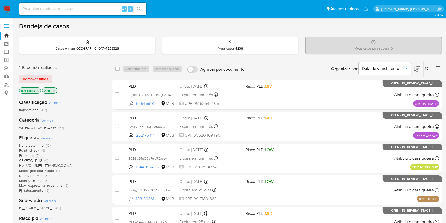
click at [76, 11] on input at bounding box center [82, 9] width 127 height 7
paste input "hNqSqO55GMK6B2vdHI2qiqGw"
type input "hNqSqO55GMK6B2vdHI2qiqGw"
click at [139, 7] on icon "search-icon" at bounding box center [139, 9] width 4 height 4
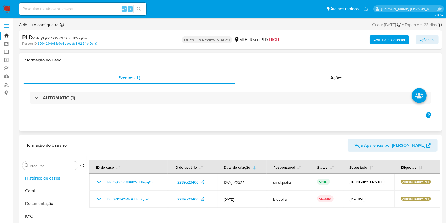
select select "10"
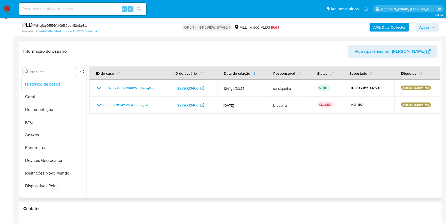
scroll to position [106, 0]
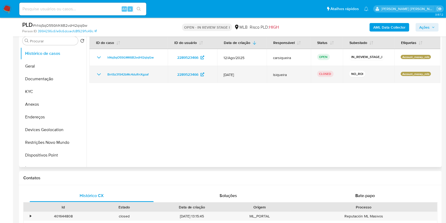
click at [100, 73] on icon "Mostrar/Ocultar" at bounding box center [99, 74] width 6 height 6
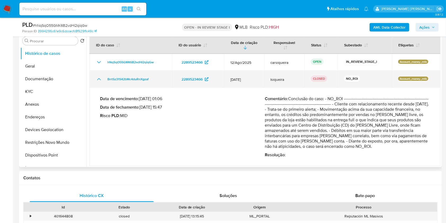
click at [100, 73] on td "BrrtSz31S42bMc4duRnXgzaf" at bounding box center [130, 79] width 82 height 17
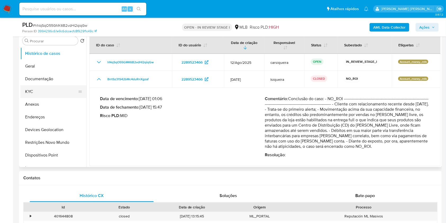
click at [53, 88] on button "KYC" at bounding box center [51, 91] width 62 height 13
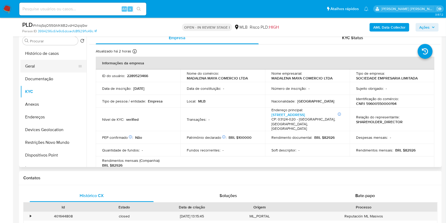
click at [42, 64] on button "Geral" at bounding box center [51, 66] width 62 height 13
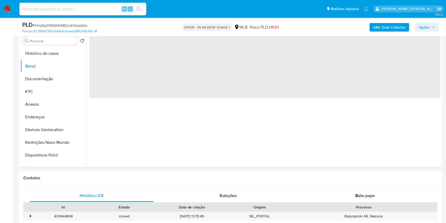
scroll to position [62, 0]
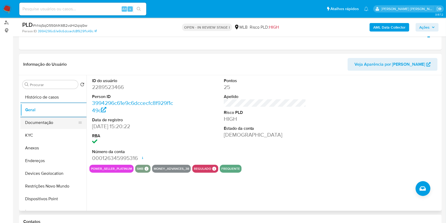
click at [57, 125] on button "Documentação" at bounding box center [51, 122] width 62 height 13
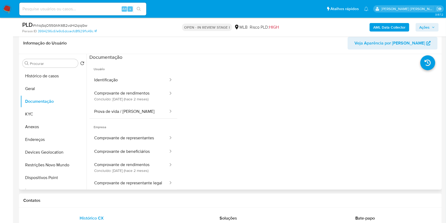
scroll to position [97, 0]
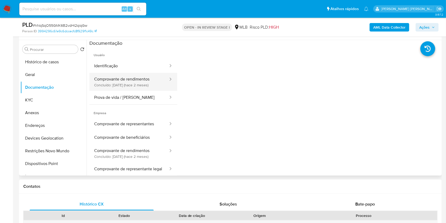
click at [150, 76] on button "Comprovante de rendimentos Concluído: 16/07/2025 (hace 2 meses)" at bounding box center [128, 82] width 79 height 18
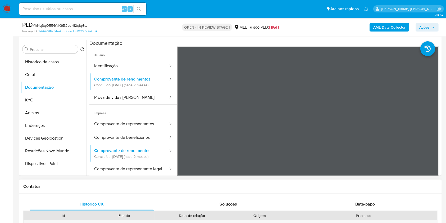
drag, startPoint x: 0, startPoint y: 111, endPoint x: 392, endPoint y: 191, distance: 400.0
click at [392, 191] on div "Contatos" at bounding box center [230, 186] width 422 height 14
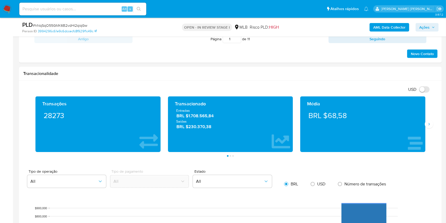
scroll to position [332, 0]
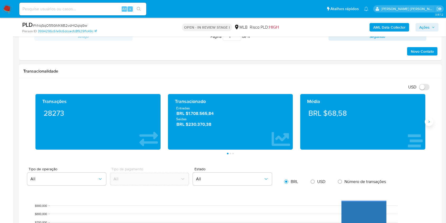
click at [427, 123] on icon "Siguiente" at bounding box center [429, 122] width 4 height 4
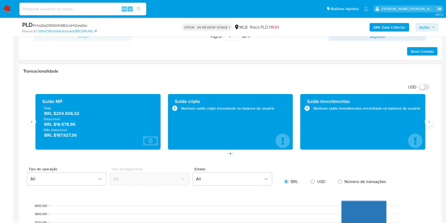
click at [427, 123] on icon "Siguiente" at bounding box center [429, 122] width 4 height 4
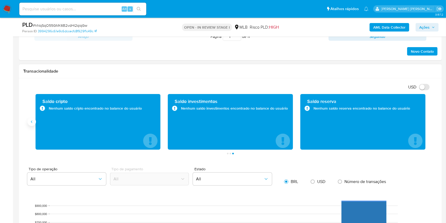
click at [33, 122] on icon "Anterior" at bounding box center [32, 122] width 4 height 4
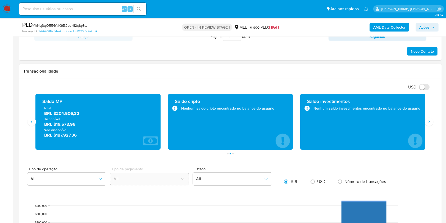
drag, startPoint x: 83, startPoint y: 125, endPoint x: 57, endPoint y: 124, distance: 26.2
click at [57, 124] on span "BRL $16.578,96" at bounding box center [98, 124] width 108 height 6
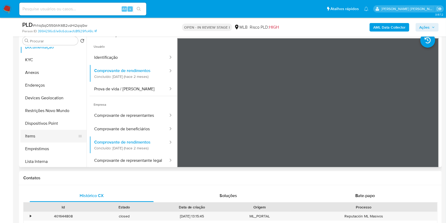
scroll to position [70, 0]
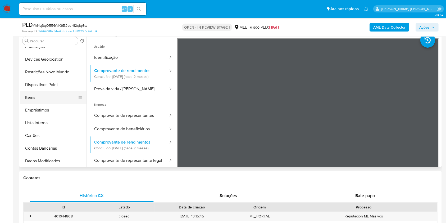
click at [49, 93] on button "Items" at bounding box center [51, 97] width 62 height 13
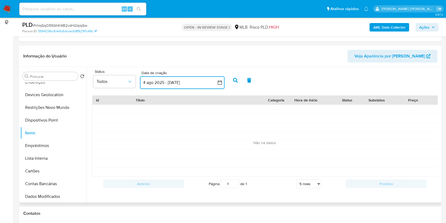
click at [214, 84] on button "4 ago 2025 - 3 sep 2025" at bounding box center [182, 82] width 85 height 13
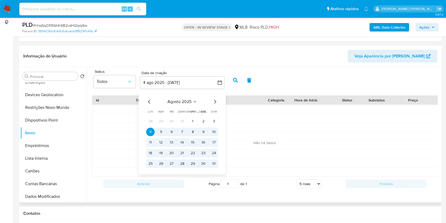
click at [148, 100] on icon "Mes anterior" at bounding box center [149, 101] width 6 height 6
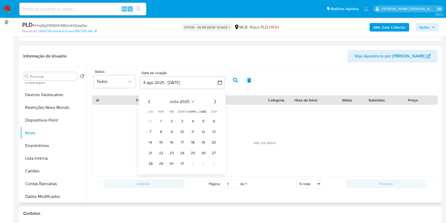
click at [148, 100] on icon "Mes anterior" at bounding box center [149, 101] width 6 height 6
click at [161, 121] on button "1" at bounding box center [161, 121] width 8 height 8
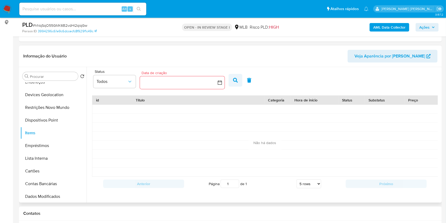
click at [234, 78] on icon "button" at bounding box center [235, 80] width 5 height 5
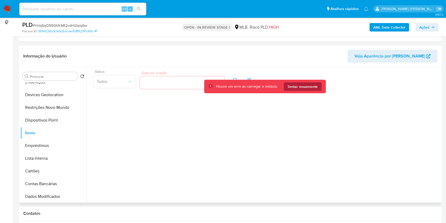
click at [298, 83] on span "Tentar novamente" at bounding box center [302, 86] width 30 height 8
click at [294, 86] on span "Tentar novamente" at bounding box center [302, 86] width 30 height 8
click at [42, 139] on button "Empréstimos" at bounding box center [51, 145] width 62 height 13
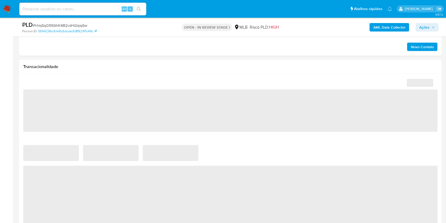
scroll to position [384, 0]
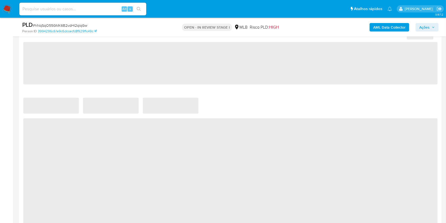
select select "10"
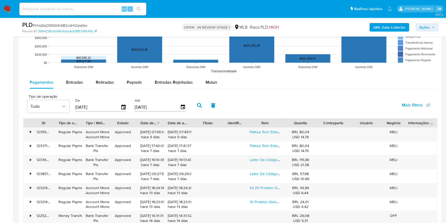
scroll to position [565, 0]
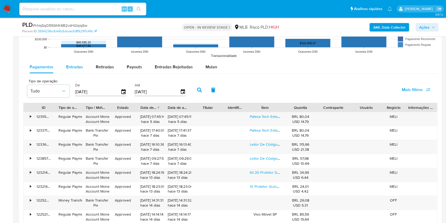
click at [71, 62] on div "Entradas" at bounding box center [74, 67] width 17 height 13
select select "10"
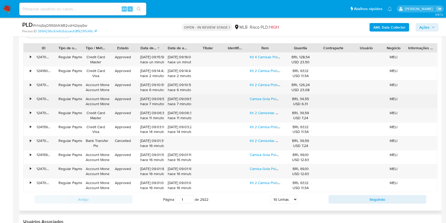
scroll to position [635, 0]
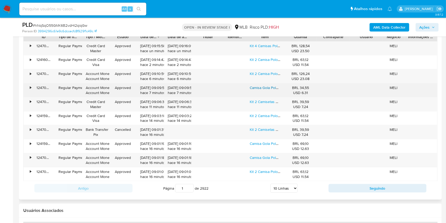
click at [265, 88] on link "Camisa Gola Polo Masculina Lisa Premium" at bounding box center [284, 87] width 68 height 5
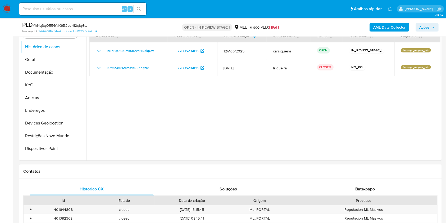
scroll to position [107, 0]
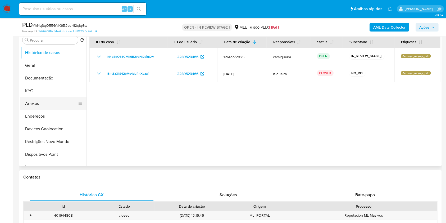
click at [47, 103] on button "Anexos" at bounding box center [51, 103] width 62 height 13
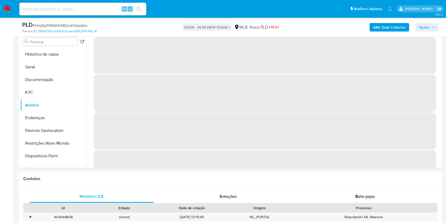
scroll to position [44, 0]
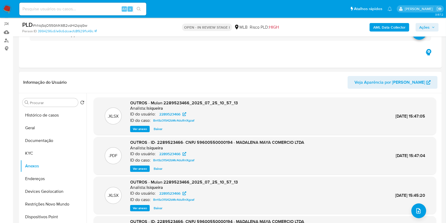
click at [380, 25] on b "AML Data Collector" at bounding box center [389, 27] width 32 height 8
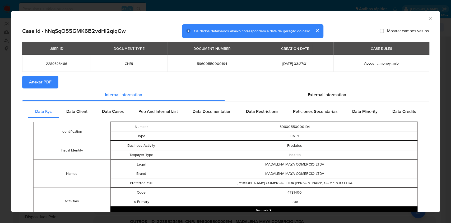
click at [44, 82] on span "Anexar PDF" at bounding box center [40, 82] width 22 height 12
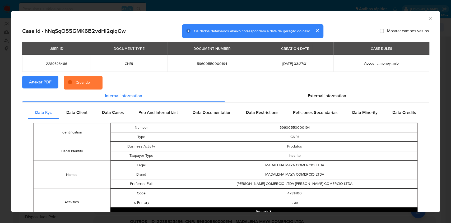
click at [0, 98] on div "AML Data Collector Case Id - hNqSqO55GMK6B2vdHI2qiqGw Os dados detalhados abaix…" at bounding box center [225, 111] width 451 height 223
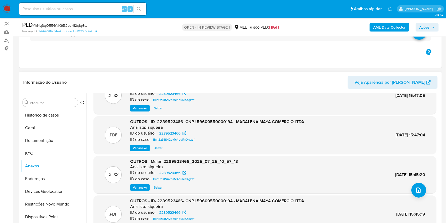
scroll to position [30, 0]
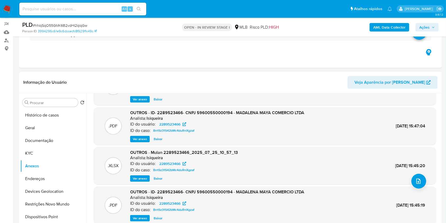
drag, startPoint x: 44, startPoint y: 128, endPoint x: 451, endPoint y: 81, distance: 409.7
click at [44, 129] on button "Geral" at bounding box center [53, 127] width 66 height 13
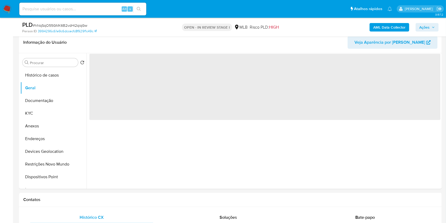
scroll to position [85, 0]
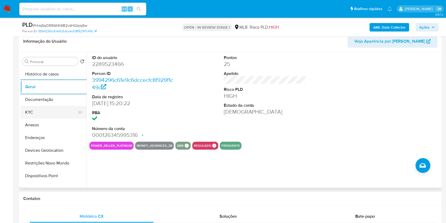
click at [42, 108] on button "KYC" at bounding box center [51, 112] width 62 height 13
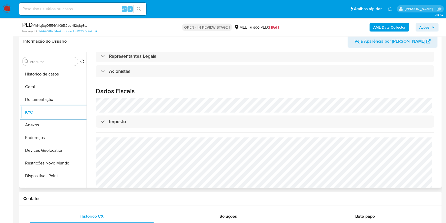
scroll to position [311, 0]
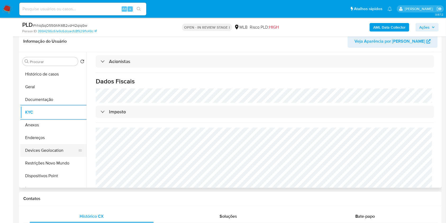
click at [49, 133] on button "Endereços" at bounding box center [53, 137] width 66 height 13
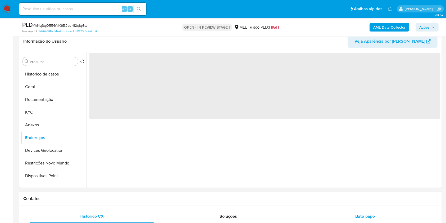
scroll to position [0, 0]
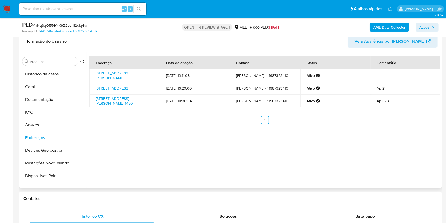
click at [195, 157] on div "Endereço Data de criação Contato Status Comentário [STREET_ADDRESS][PERSON_NAME…" at bounding box center [263, 119] width 354 height 135
click at [53, 148] on button "Devices Geolocation" at bounding box center [51, 150] width 62 height 13
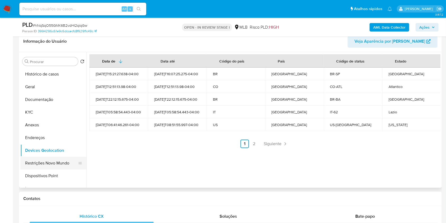
click at [62, 163] on button "Restrições Novo Mundo" at bounding box center [51, 163] width 62 height 13
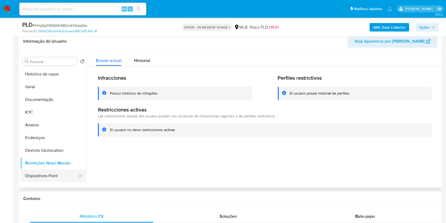
click at [67, 178] on button "Dispositivos Point" at bounding box center [51, 175] width 62 height 13
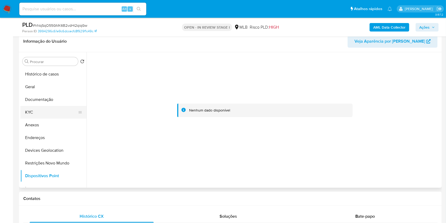
click at [40, 112] on button "KYC" at bounding box center [51, 112] width 62 height 13
